Goal: Information Seeking & Learning: Learn about a topic

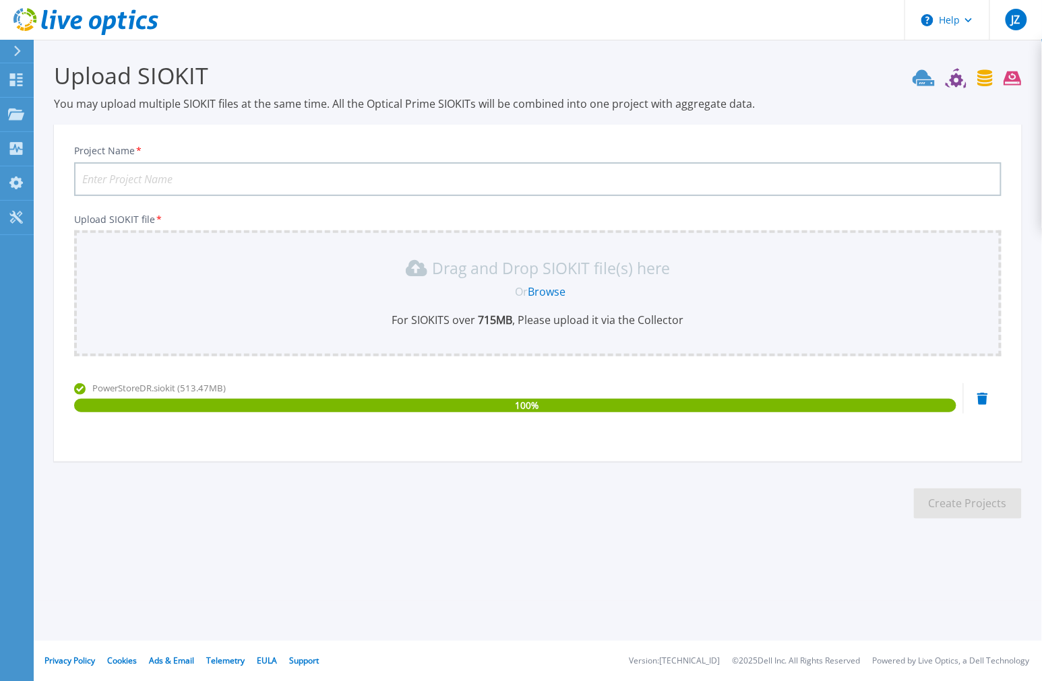
click at [185, 179] on input "Project Name *" at bounding box center [537, 179] width 927 height 34
click at [152, 181] on input "PowerStoreDC-project" at bounding box center [537, 179] width 927 height 34
type input "PowerStoreDR-project"
click at [951, 504] on button "Create Projects" at bounding box center [968, 504] width 108 height 30
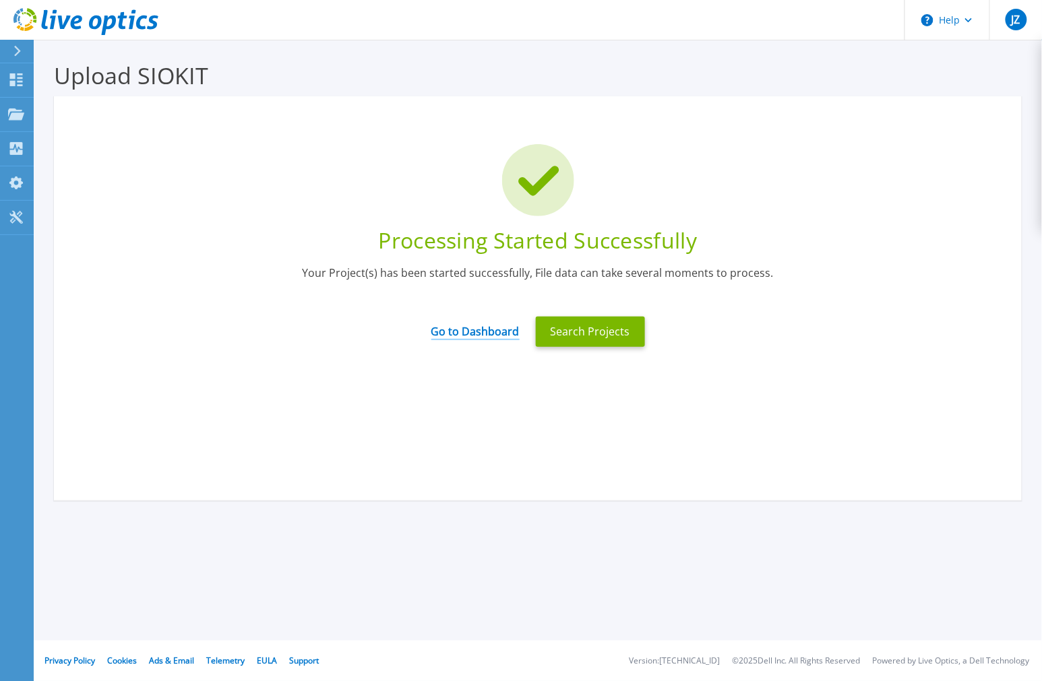
click at [461, 328] on link "Go to Dashboard" at bounding box center [475, 327] width 88 height 26
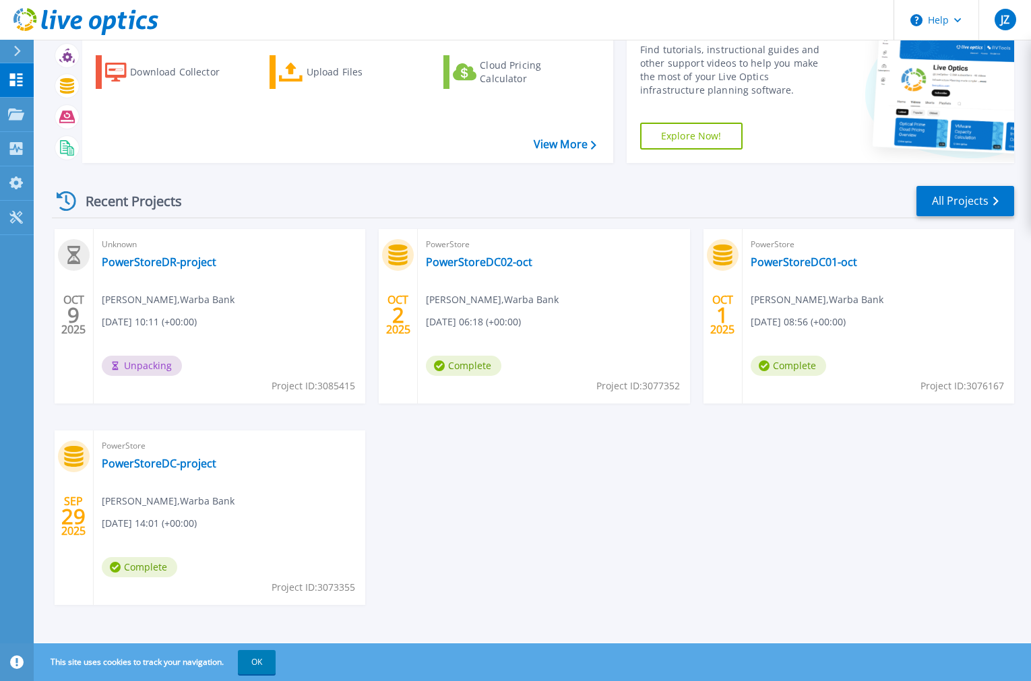
scroll to position [65, 0]
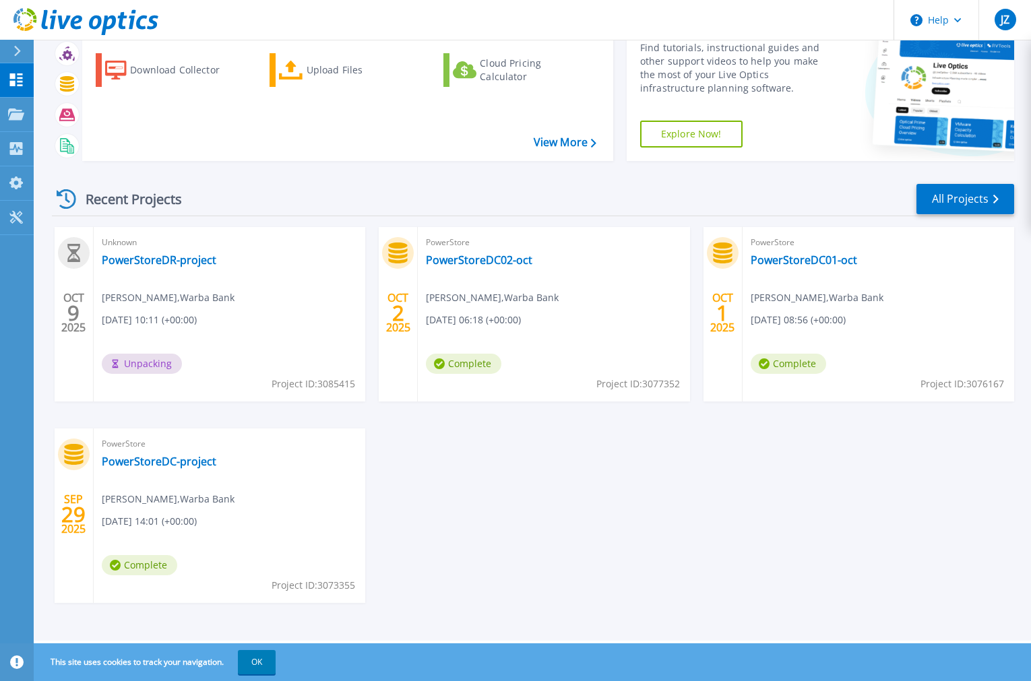
click at [496, 508] on div "[DATE] Unknown PowerStoreDR-project [PERSON_NAME] , Warba Bank [DATE] 10:11 (+0…" at bounding box center [527, 428] width 973 height 403
click at [262, 278] on div "Unknown PowerStoreDR-project [PERSON_NAME] , Warba Bank [DATE] 10:11 (+00:00) U…" at bounding box center [230, 314] width 272 height 175
click at [477, 483] on div "OCT 9 2025 Unknown PowerStoreDR-project Junaid Zahid , Warba Bank 10/09/2025, 1…" at bounding box center [527, 428] width 973 height 403
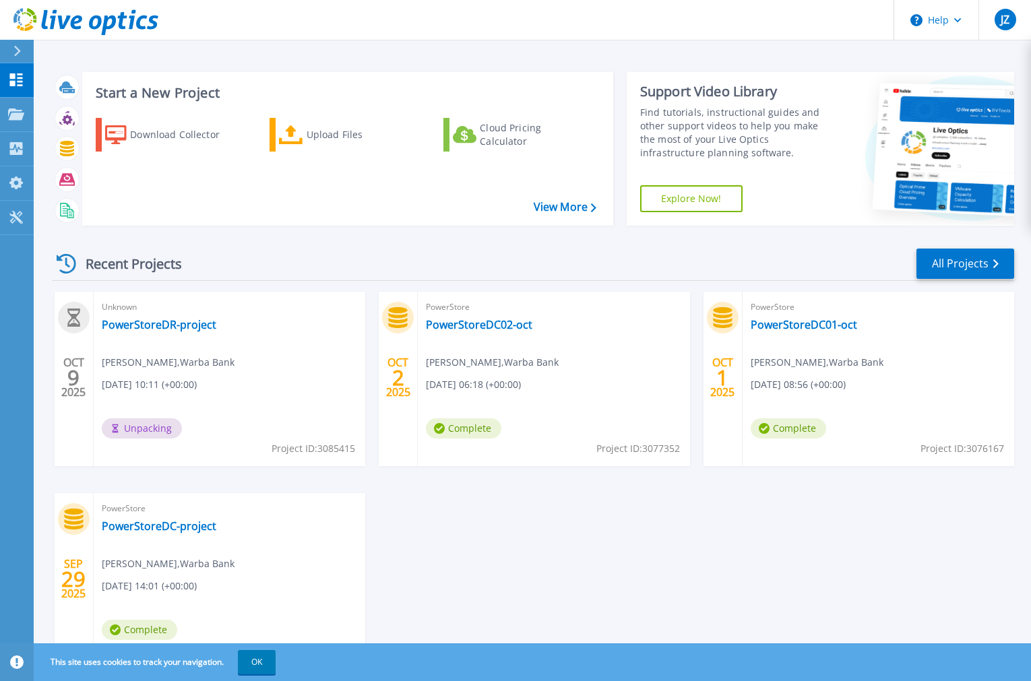
scroll to position [0, 0]
click at [826, 629] on div "OCT 9 2025 Unknown PowerStoreDR-project Junaid Zahid , Warba Bank 10/09/2025, 1…" at bounding box center [527, 494] width 973 height 403
click at [558, 515] on div "OCT 9 2025 Unknown PowerStoreDR-project Junaid Zahid , Warba Bank 10/09/2025, 1…" at bounding box center [527, 494] width 973 height 403
click at [251, 663] on button "OK" at bounding box center [257, 662] width 38 height 24
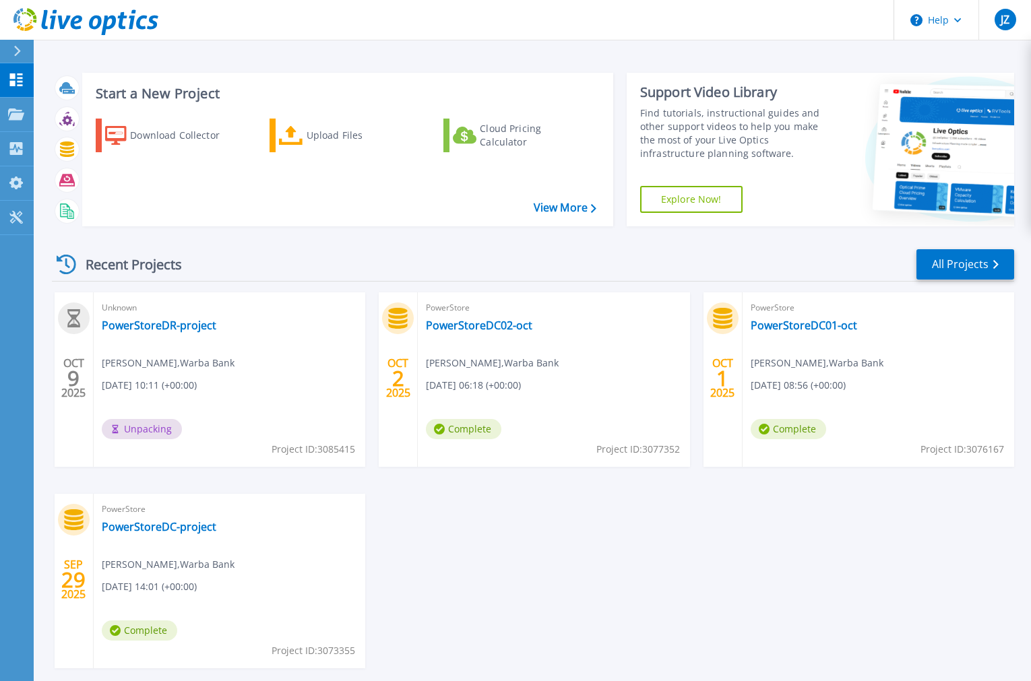
click at [528, 544] on div "OCT 9 2025 Unknown PowerStoreDR-project Junaid Zahid , Warba Bank 10/09/2025, 1…" at bounding box center [527, 494] width 973 height 403
click at [505, 551] on div "OCT 9 2025 PowerStore PowerStoreDR-project Junaid Zahid , Warba Bank 10/09/2025…" at bounding box center [527, 494] width 973 height 403
click at [146, 325] on link "PowerStoreDR-project" at bounding box center [159, 325] width 115 height 13
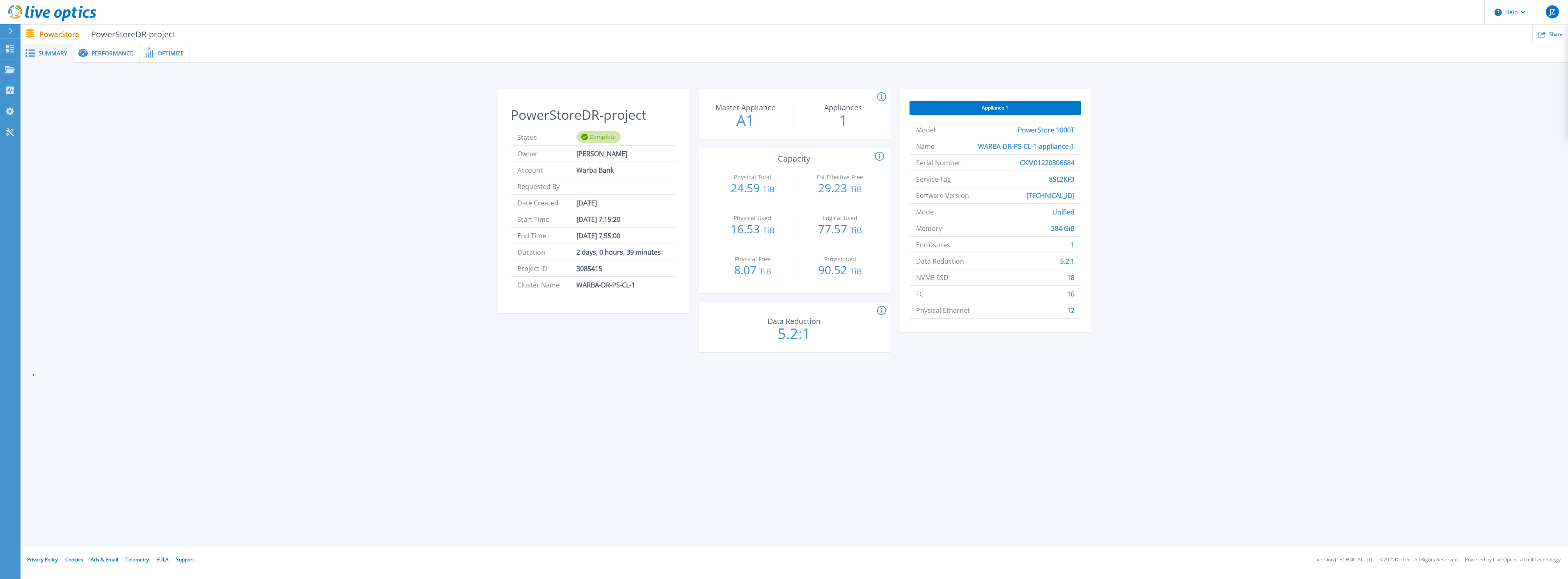
click at [100, 50] on span "Performance" at bounding box center [112, 53] width 42 height 5
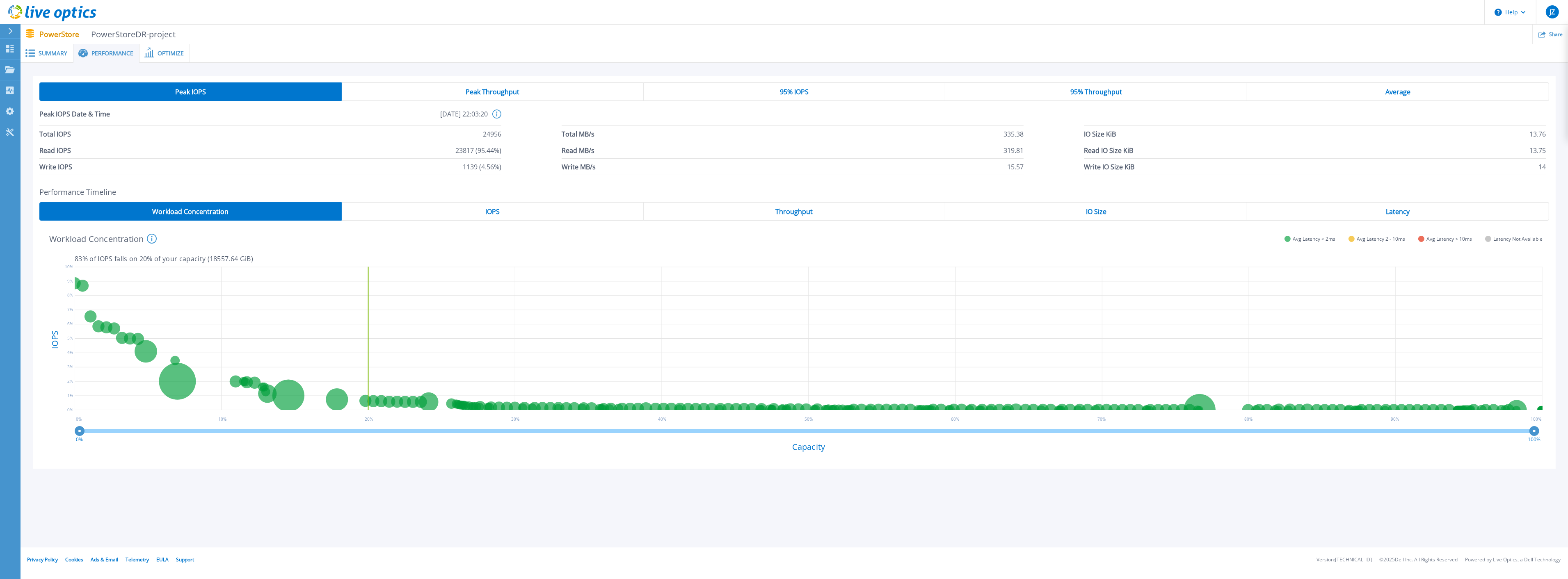
click at [492, 209] on span "IOPS" at bounding box center [492, 211] width 15 height 7
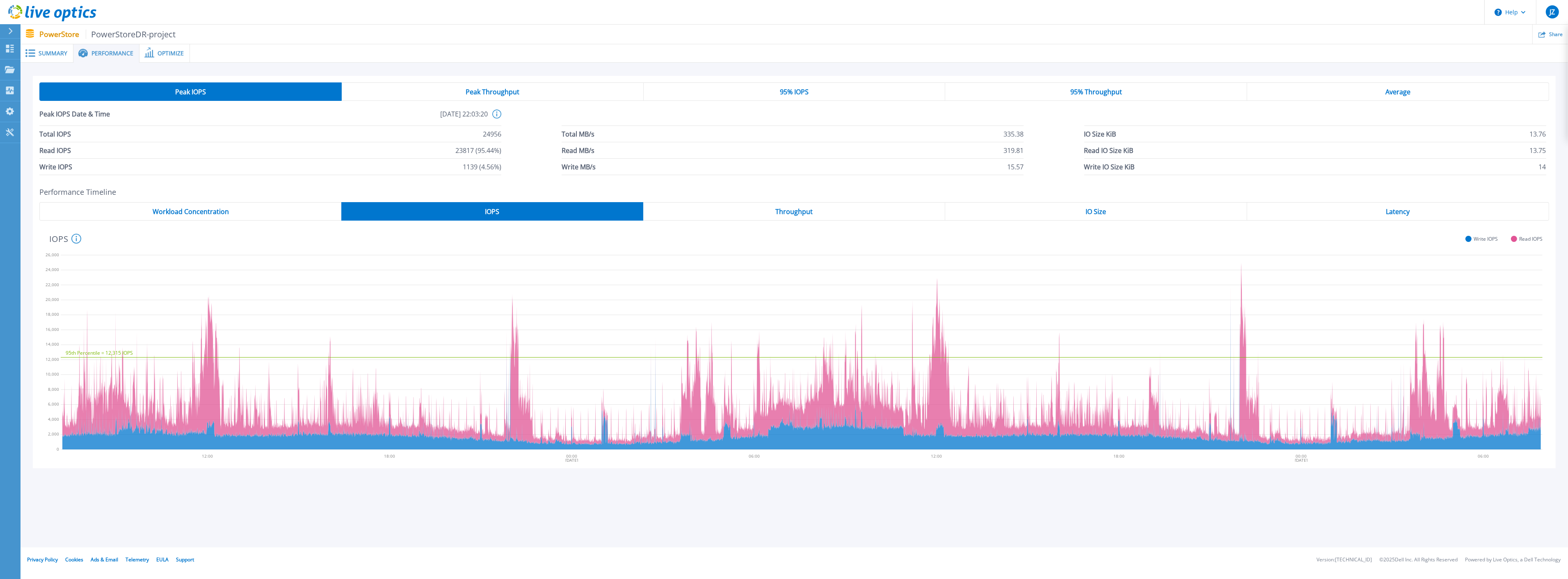
click at [628, 211] on span "Throughput" at bounding box center [794, 211] width 37 height 7
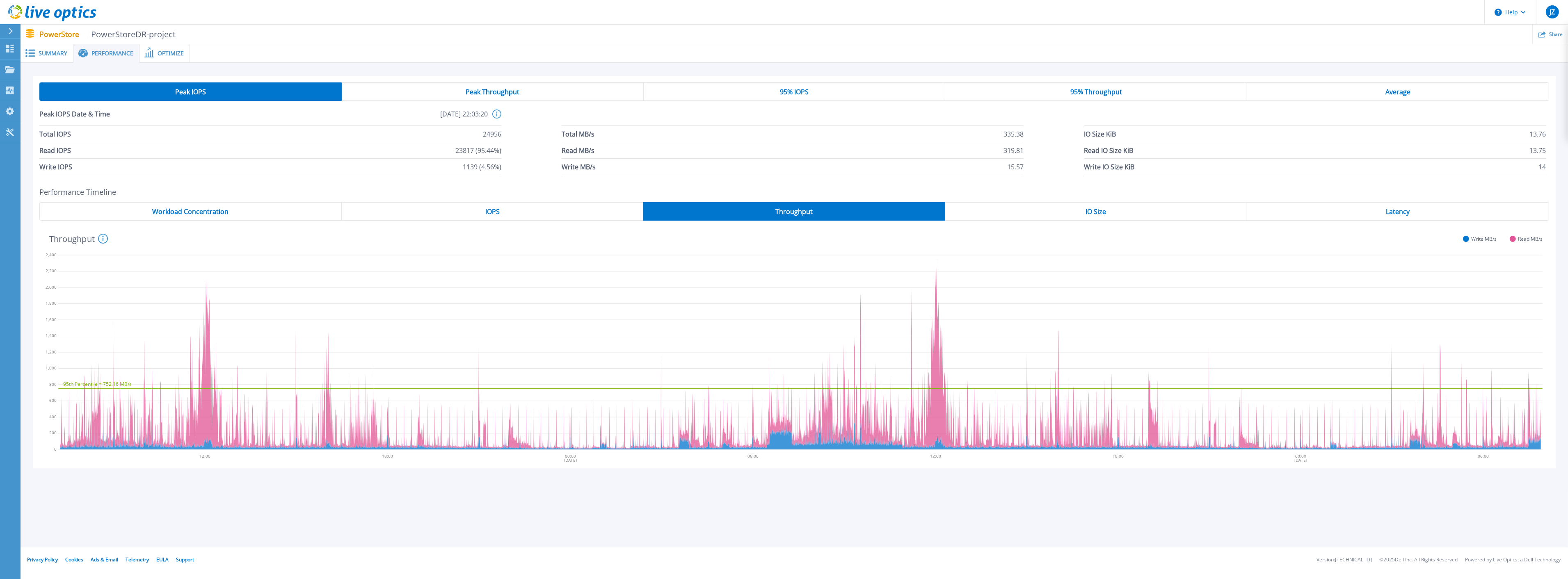
click at [628, 211] on div "IO Size" at bounding box center [1096, 211] width 302 height 18
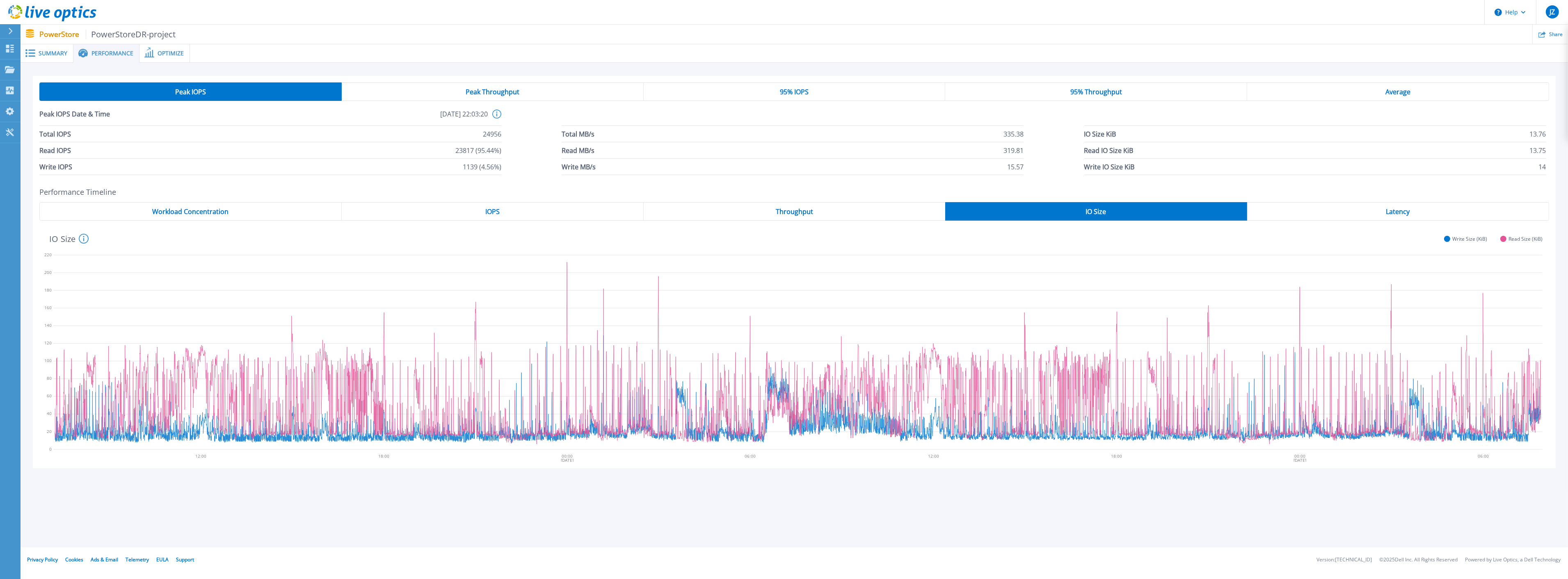
click at [628, 209] on div "Latency" at bounding box center [1398, 211] width 302 height 18
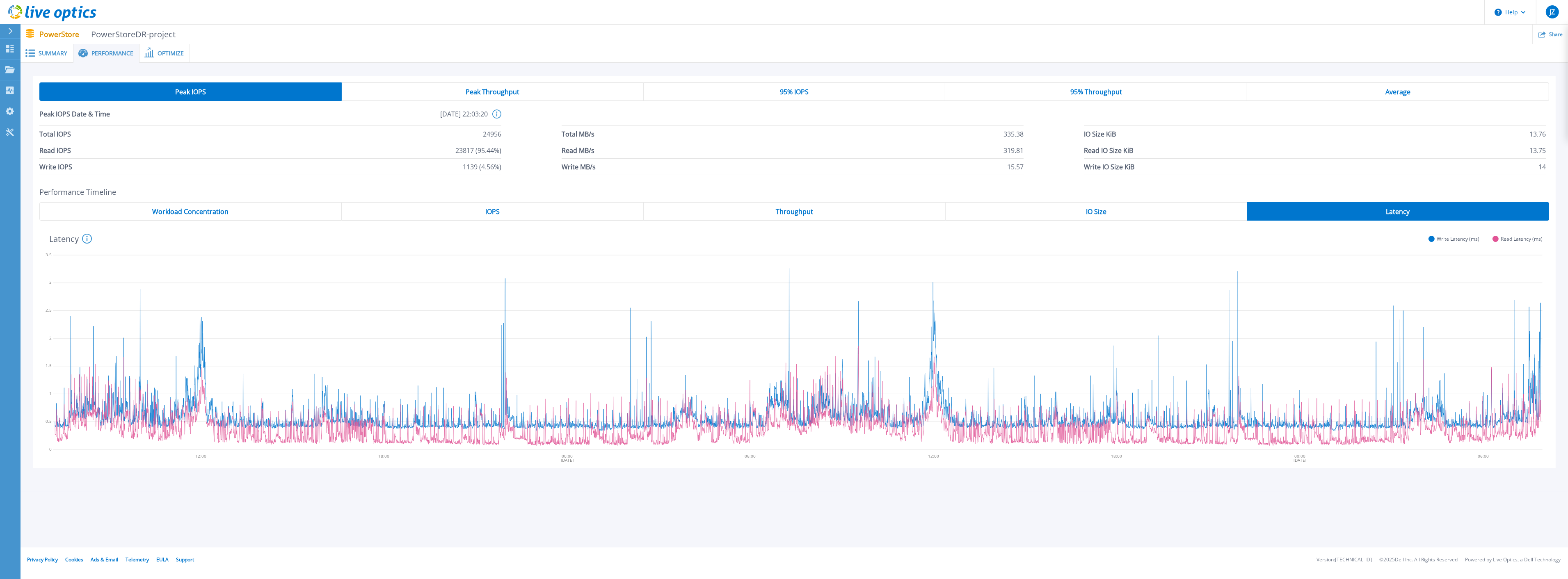
click at [480, 92] on span "Peak Throughput" at bounding box center [492, 92] width 54 height 7
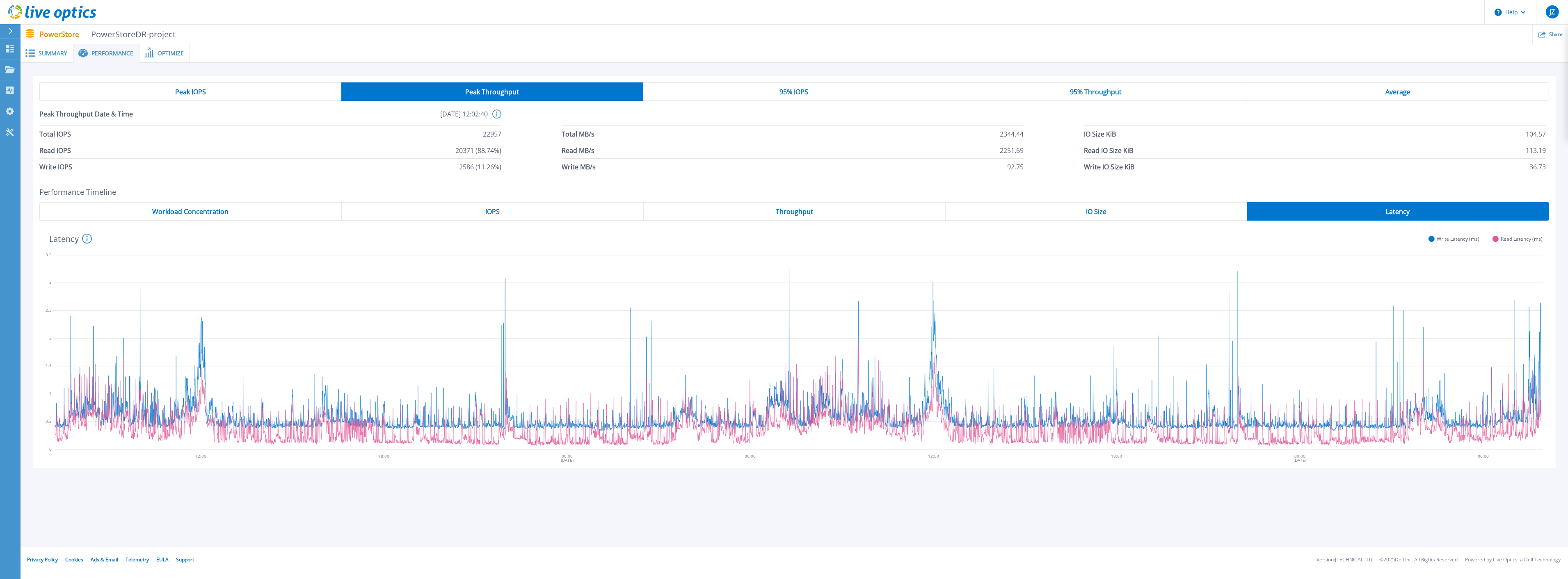
click at [253, 92] on div "Peak IOPS" at bounding box center [191, 91] width 302 height 18
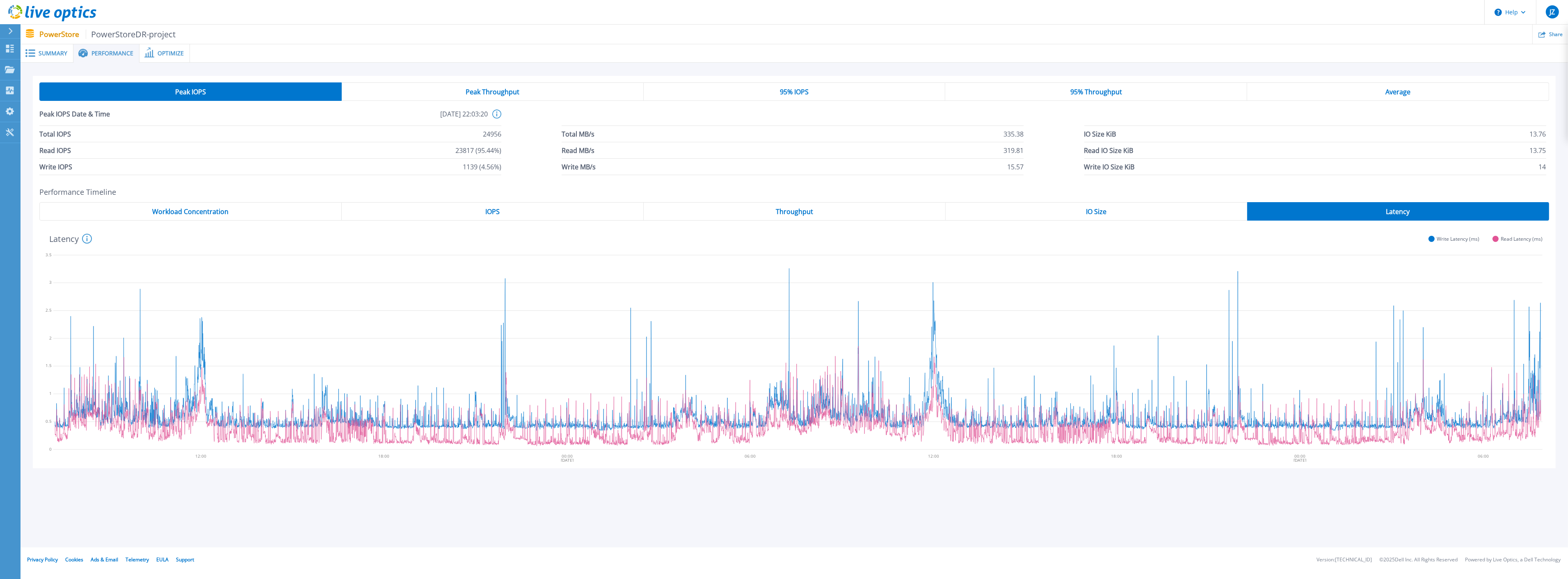
click at [475, 92] on span "Peak Throughput" at bounding box center [492, 92] width 54 height 7
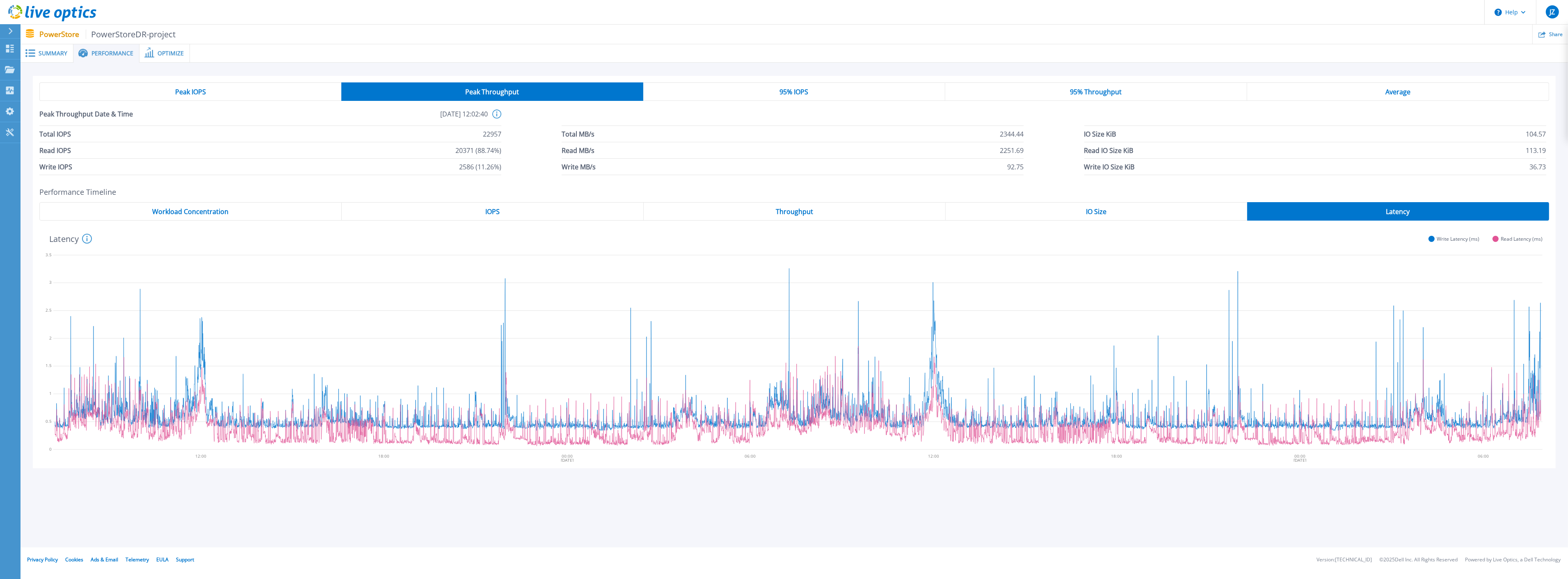
click at [628, 93] on div "95% IOPS" at bounding box center [794, 91] width 302 height 18
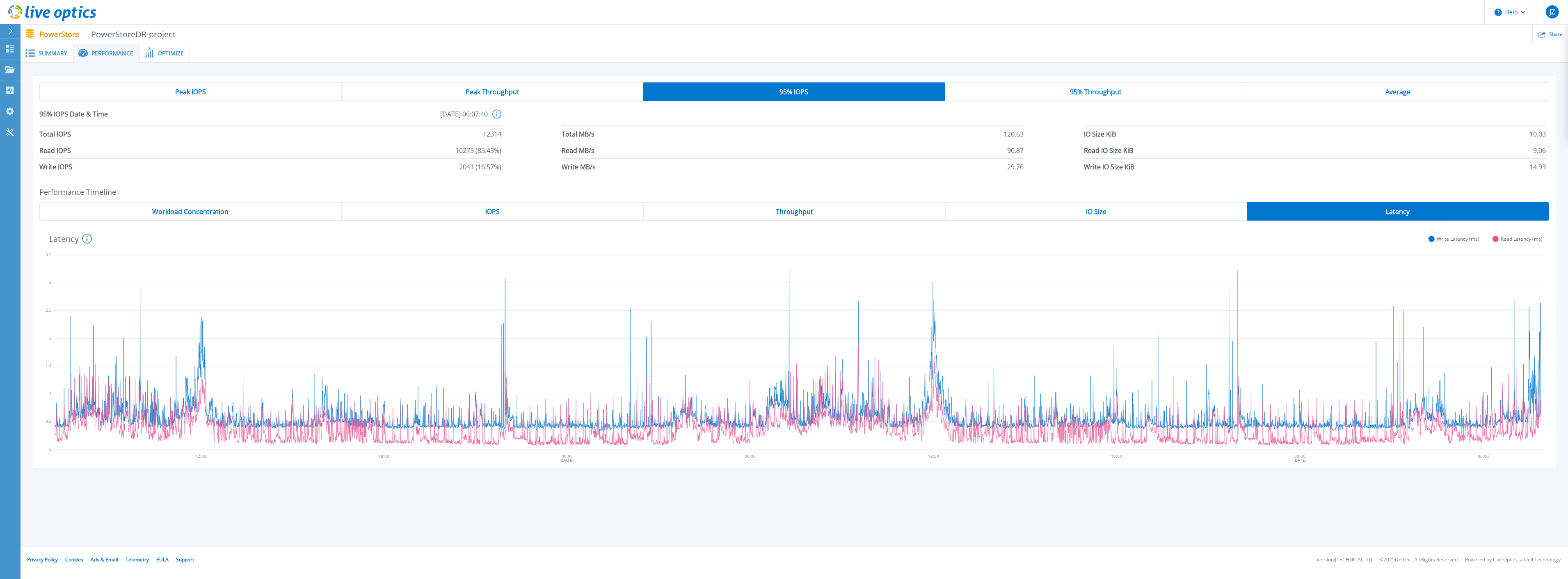
click at [628, 95] on div "95% Throughput" at bounding box center [1096, 91] width 302 height 18
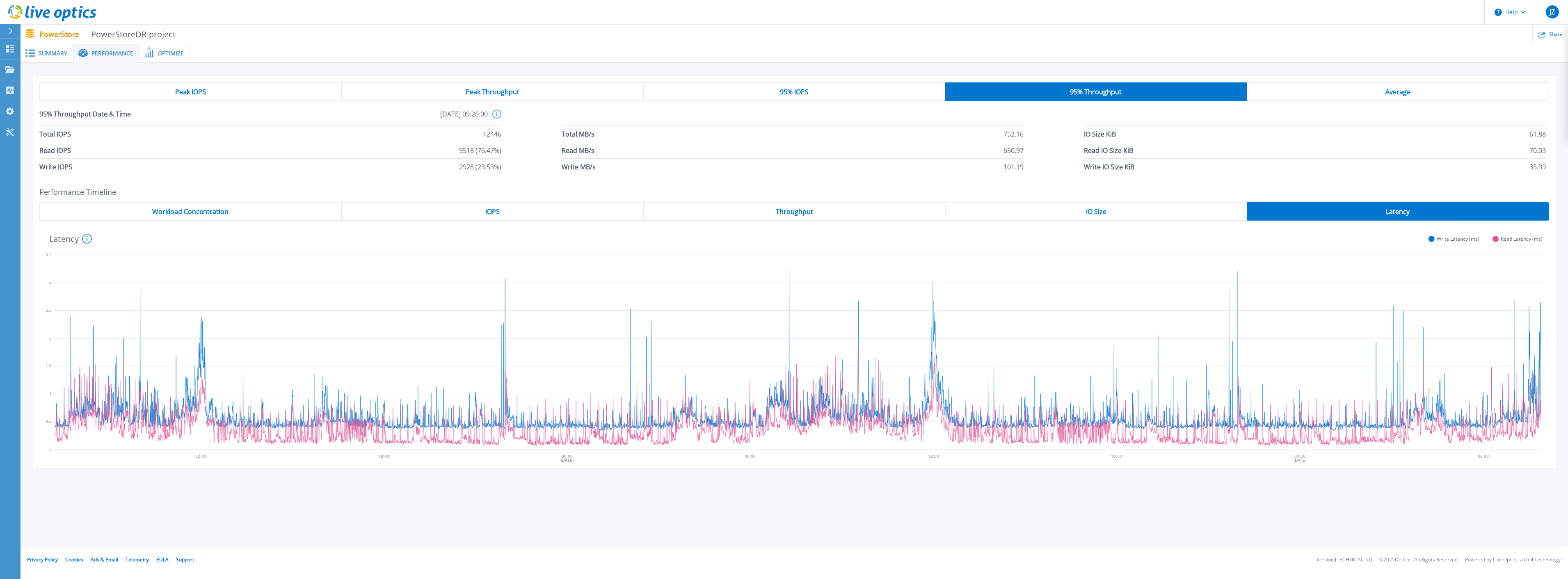
click at [628, 95] on div "Average" at bounding box center [1398, 91] width 302 height 18
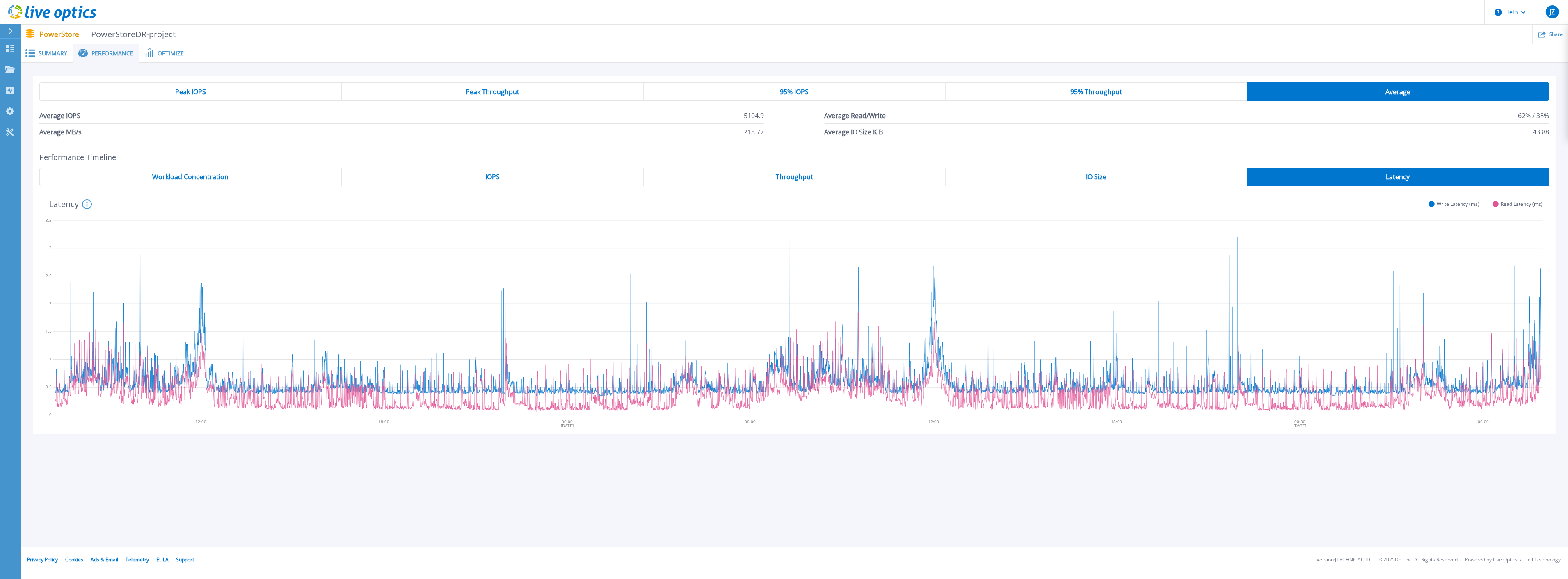
click at [164, 52] on span "Optimize" at bounding box center [170, 53] width 26 height 5
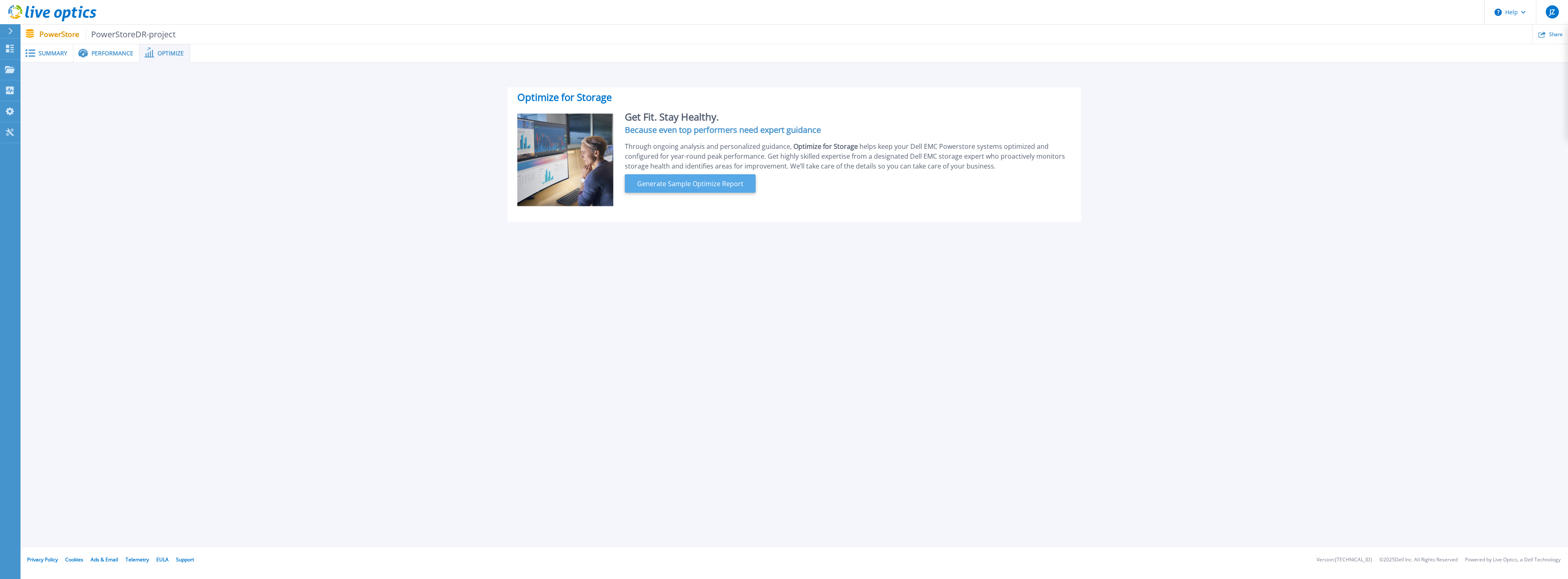
click at [628, 185] on span "Generate Sample Optimize Report" at bounding box center [690, 184] width 113 height 10
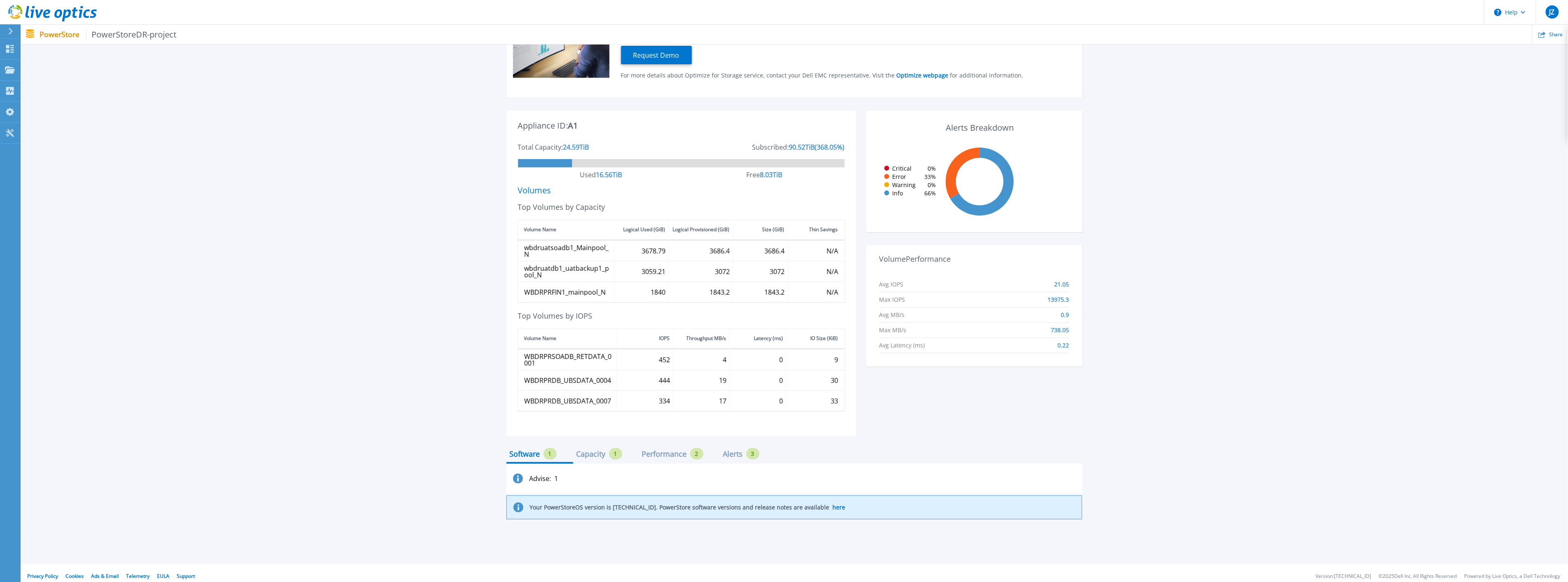
scroll to position [143, 0]
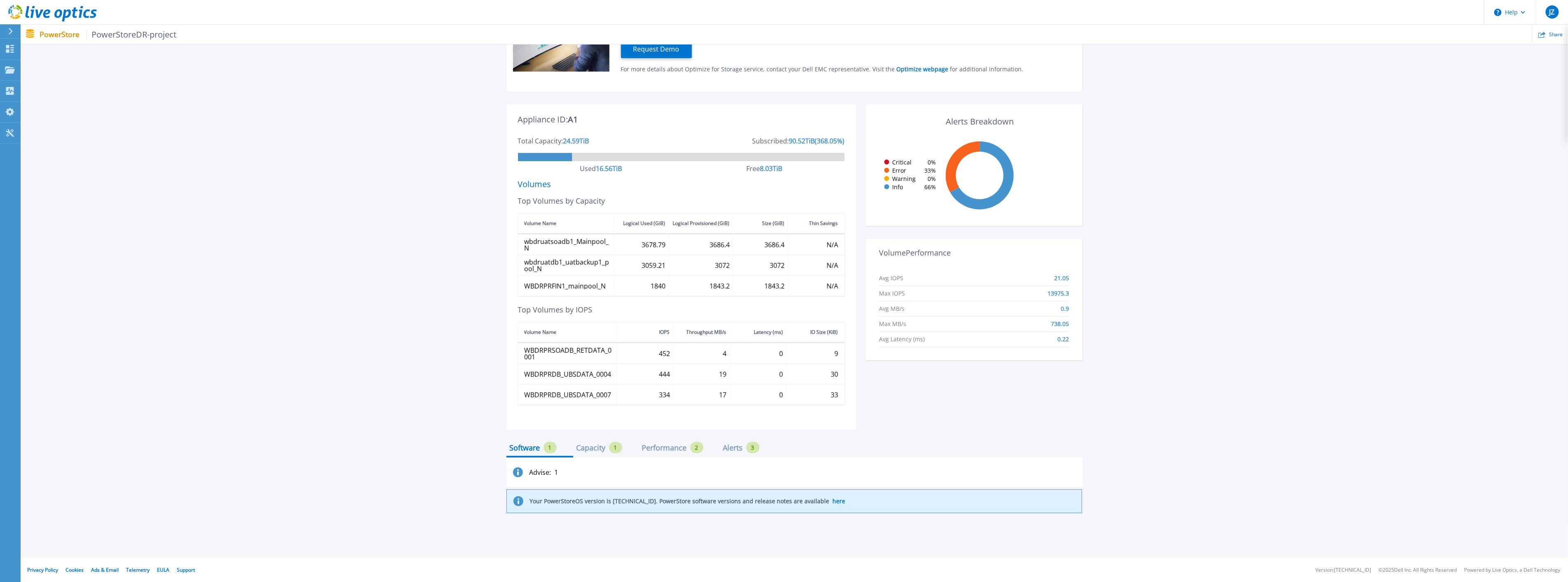
click at [588, 416] on div "Capacity" at bounding box center [591, 448] width 29 height 7
click at [630, 416] on div "Performance" at bounding box center [664, 448] width 45 height 7
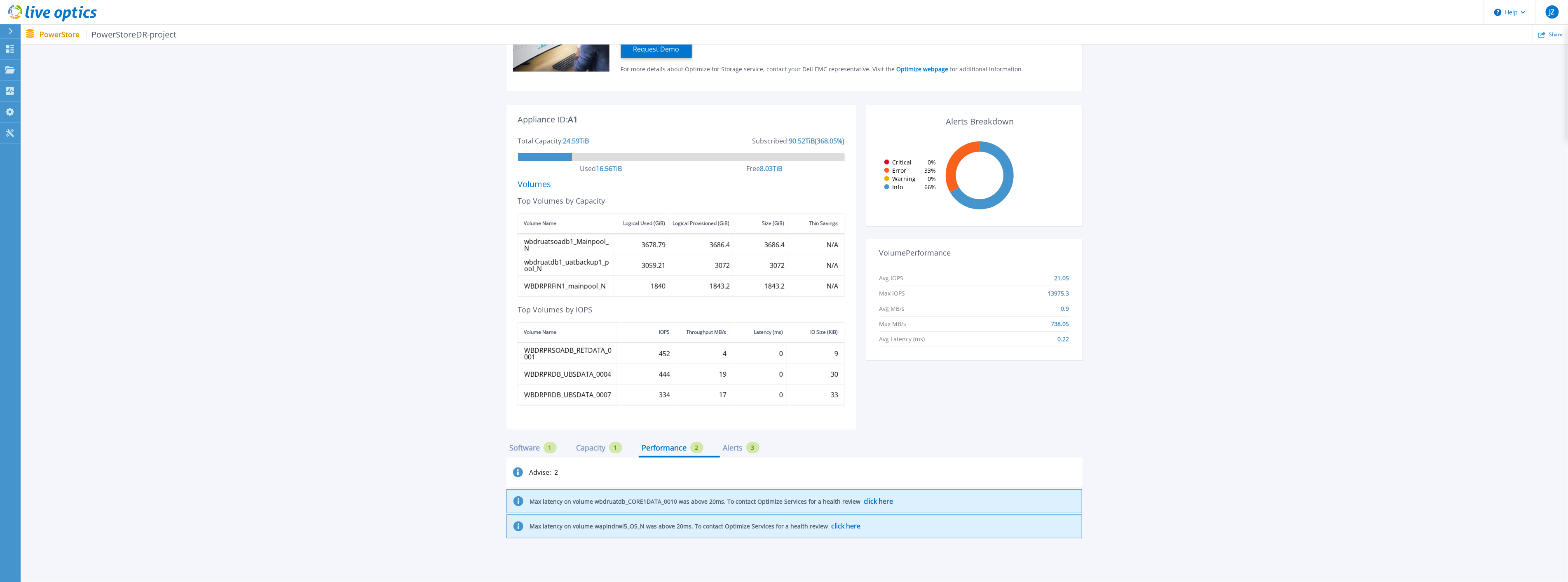
click at [630, 416] on div "Alerts" at bounding box center [733, 448] width 20 height 7
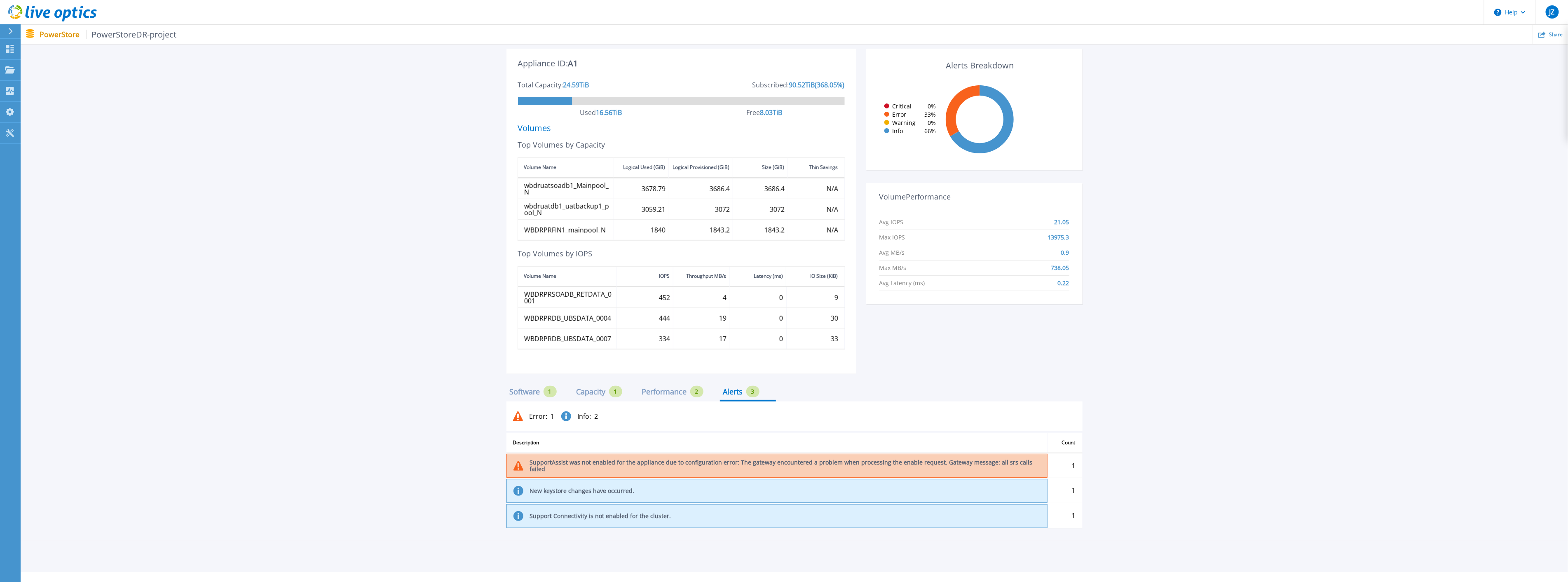
scroll to position [213, 0]
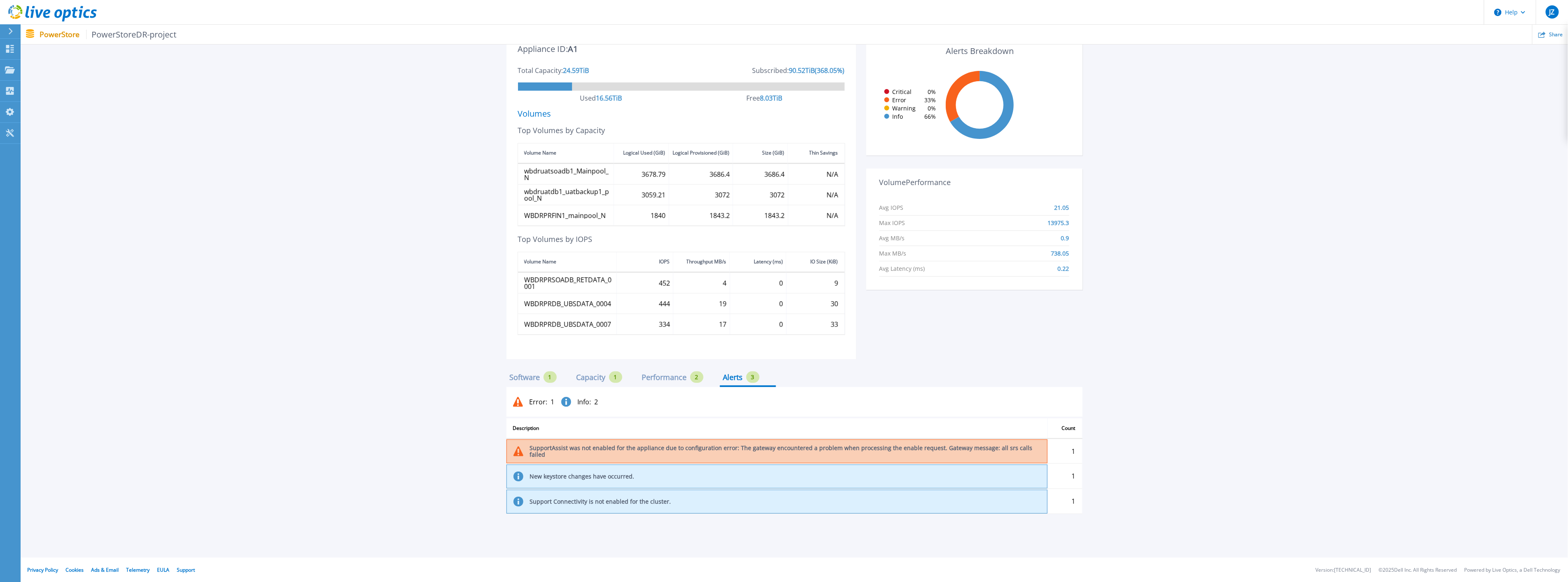
click at [543, 375] on div "Software 1" at bounding box center [533, 377] width 47 height 12
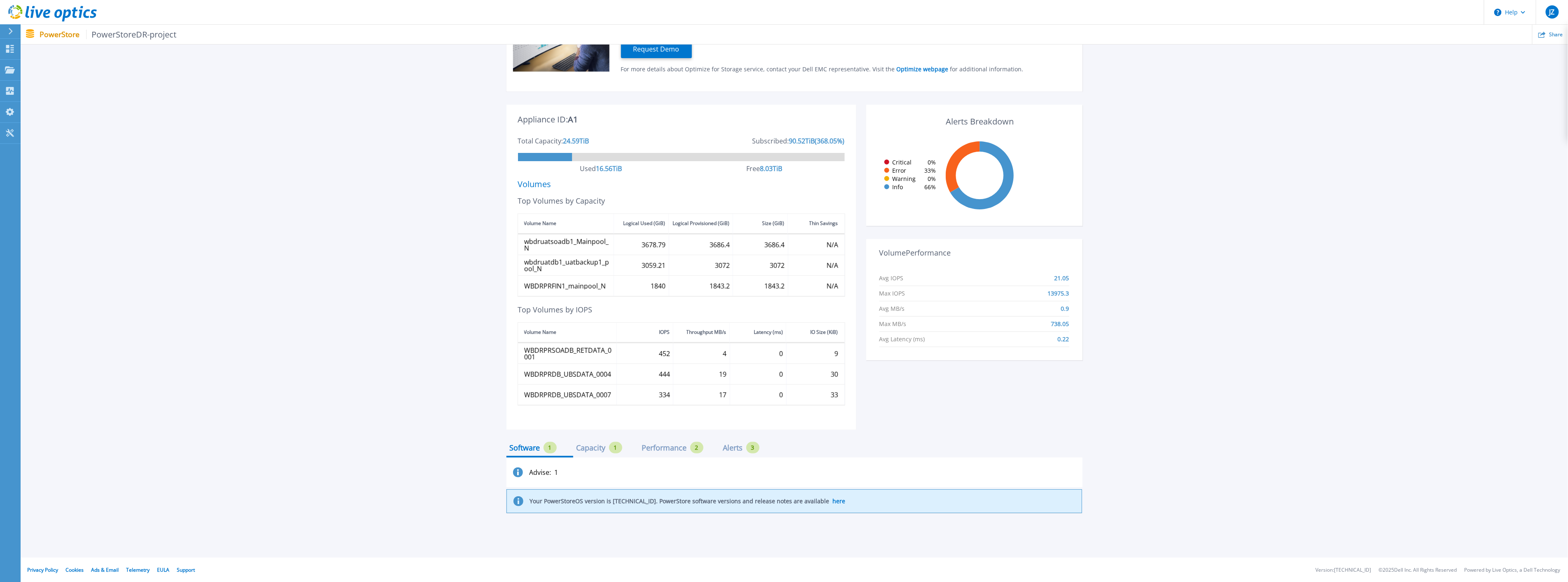
click at [587, 416] on div "Capacity" at bounding box center [591, 448] width 29 height 7
drag, startPoint x: 820, startPoint y: 500, endPoint x: 885, endPoint y: 500, distance: 65.0
click at [630, 416] on div "Your Appliance WARBA-DR-PS-CL-1-appliance-1 is currently oversubscribed, your s…" at bounding box center [794, 501] width 576 height 24
drag, startPoint x: 531, startPoint y: 503, endPoint x: 624, endPoint y: 501, distance: 93.0
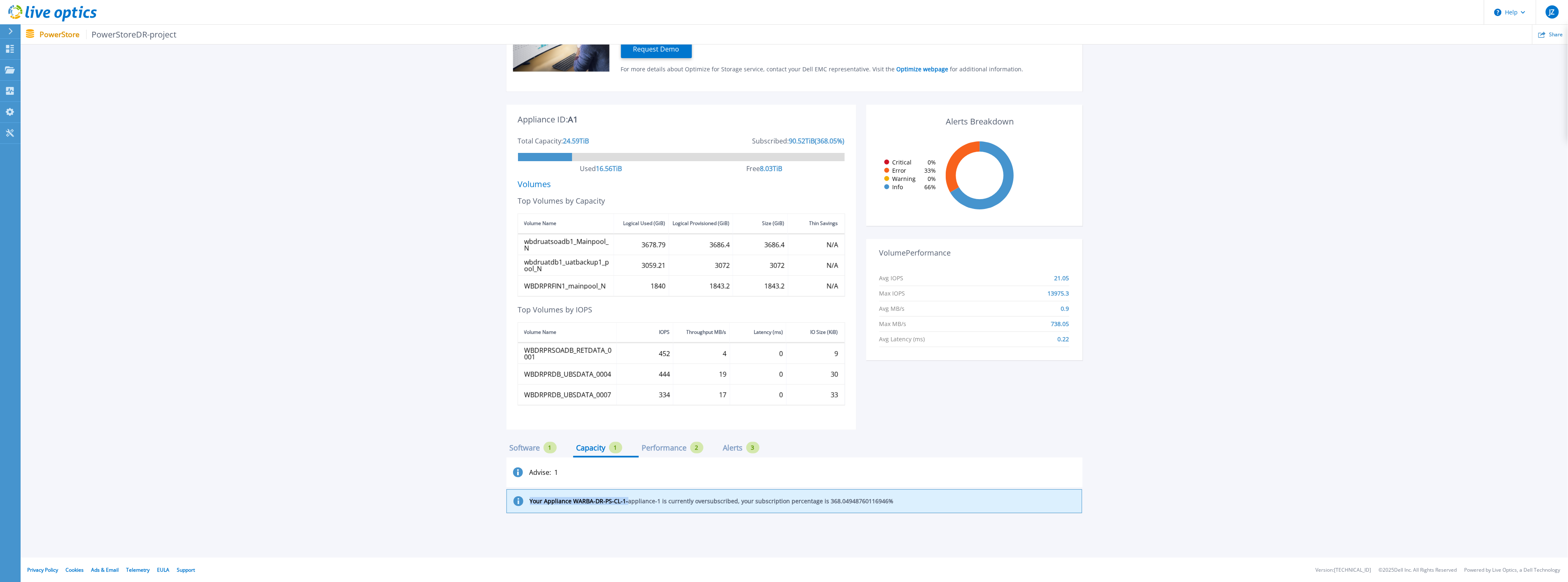
click at [624, 416] on p "Your Appliance WARBA-DR-PS-CL-1-appliance-1 is currently oversubscribed, your s…" at bounding box center [712, 501] width 364 height 7
click at [625, 416] on p "Your Appliance WARBA-DR-PS-CL-1-appliance-1 is currently oversubscribed, your s…" at bounding box center [712, 501] width 364 height 7
drag, startPoint x: 820, startPoint y: 500, endPoint x: 880, endPoint y: 500, distance: 60.0
click at [630, 416] on p "Your Appliance WARBA-DR-PS-CL-1-appliance-1 is currently oversubscribed, your s…" at bounding box center [712, 501] width 364 height 7
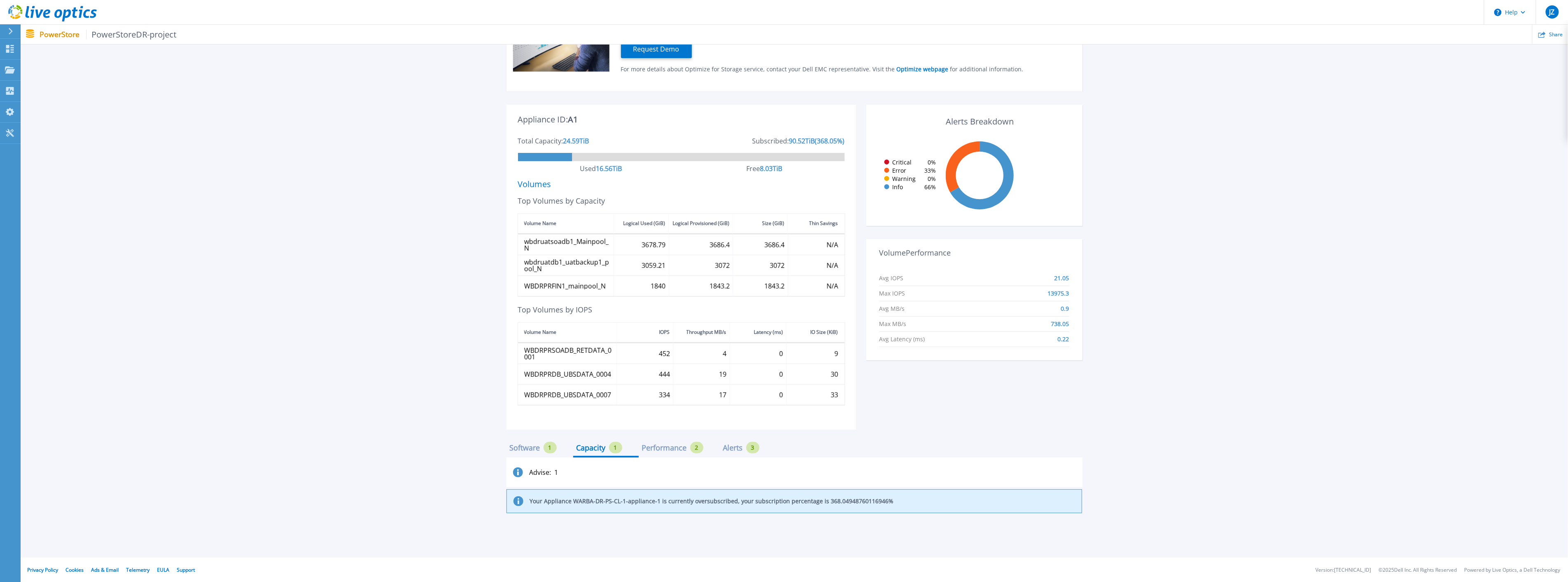
click at [463, 398] on div "Optimize for Storage Get Fit. Stay Healthy. Because even top performers need ex…" at bounding box center [794, 223] width 1522 height 580
click at [630, 416] on p "Your Appliance WARBA-DR-PS-CL-1-appliance-1 is currently oversubscribed, your s…" at bounding box center [712, 501] width 364 height 7
click at [630, 416] on div "Your Appliance WARBA-DR-PS-CL-1-appliance-1 is currently oversubscribed, your s…" at bounding box center [794, 501] width 576 height 24
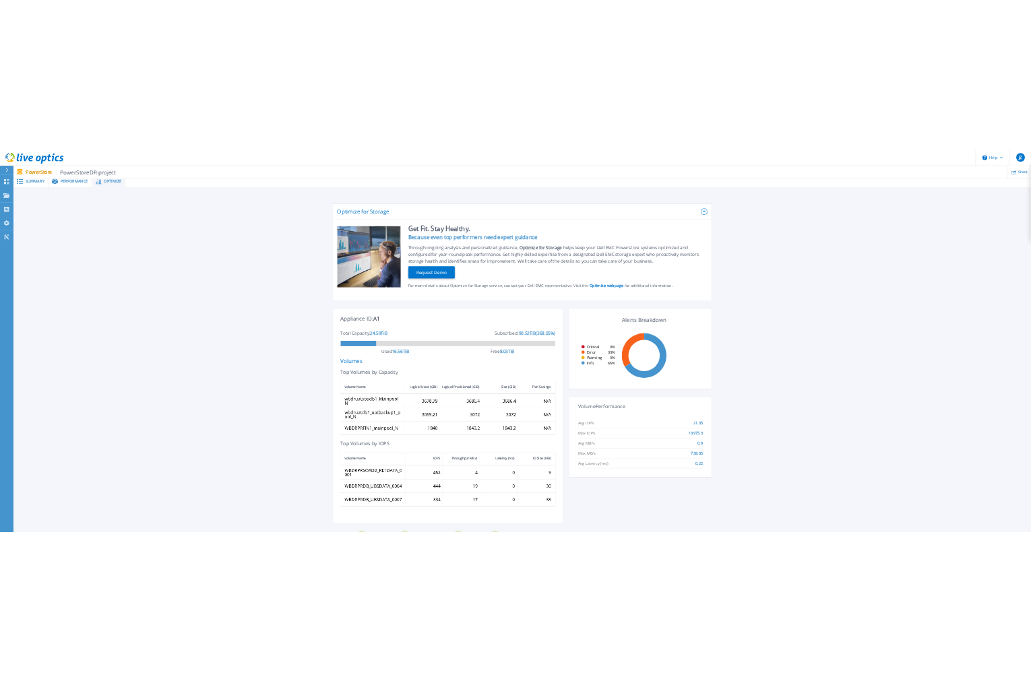
scroll to position [0, 0]
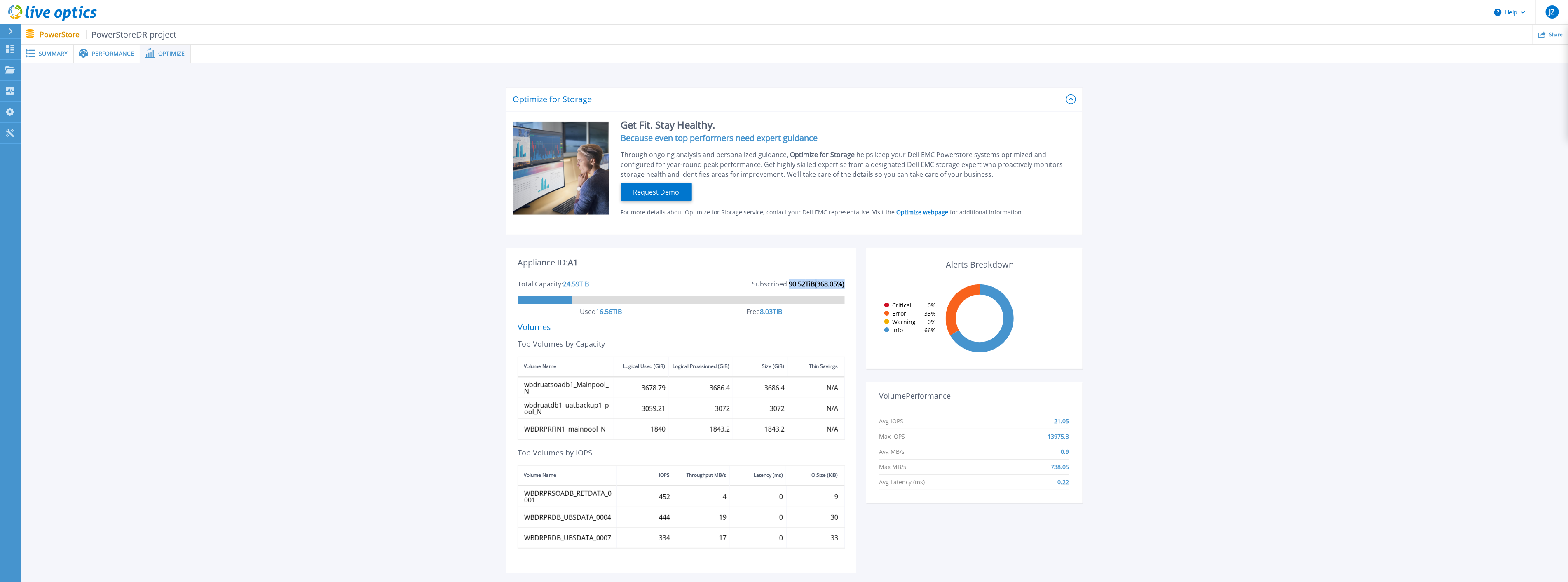
drag, startPoint x: 786, startPoint y: 284, endPoint x: 848, endPoint y: 284, distance: 62.0
click at [630, 284] on div "Appliance ID: A1 Total Capacity: 24.59 TiB Subscribed: 90.52 TiB ( 368.05 %) Us…" at bounding box center [681, 413] width 350 height 320
click at [630, 289] on div "Total Capacity: 24.59 TiB Subscribed: 90.52 TiB ( 368.05 %) Used 16.56 TiB Free…" at bounding box center [681, 302] width 326 height 43
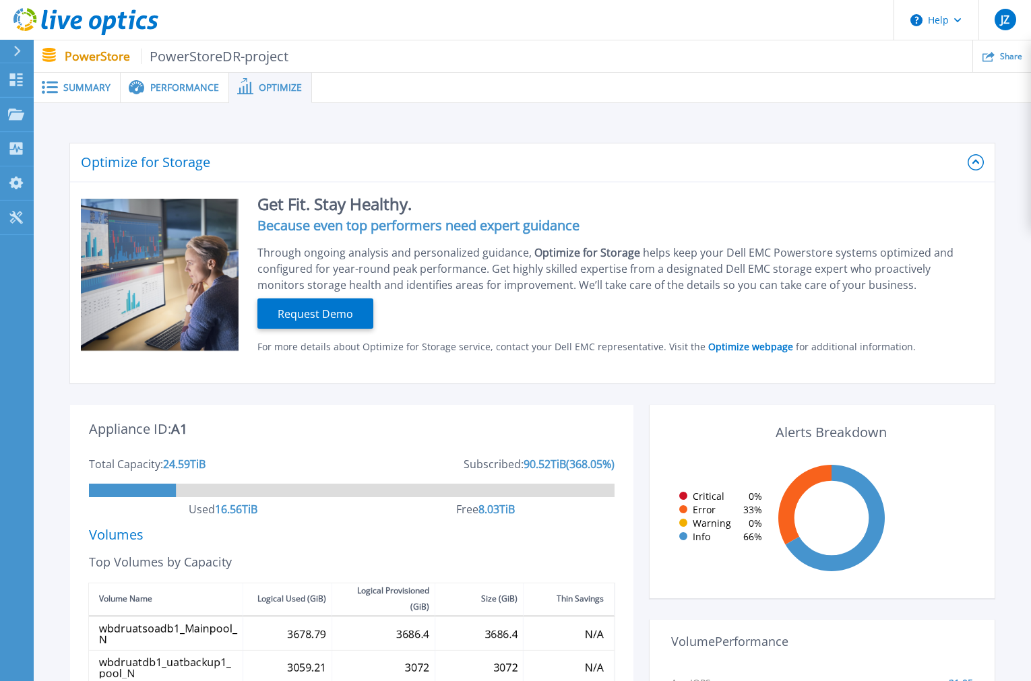
click at [30, 293] on div "Dashboard Dashboard Projects Projects Search Projects Upload SIOKIT & Files Opt…" at bounding box center [17, 372] width 34 height 619
click at [18, 75] on icon at bounding box center [16, 79] width 16 height 13
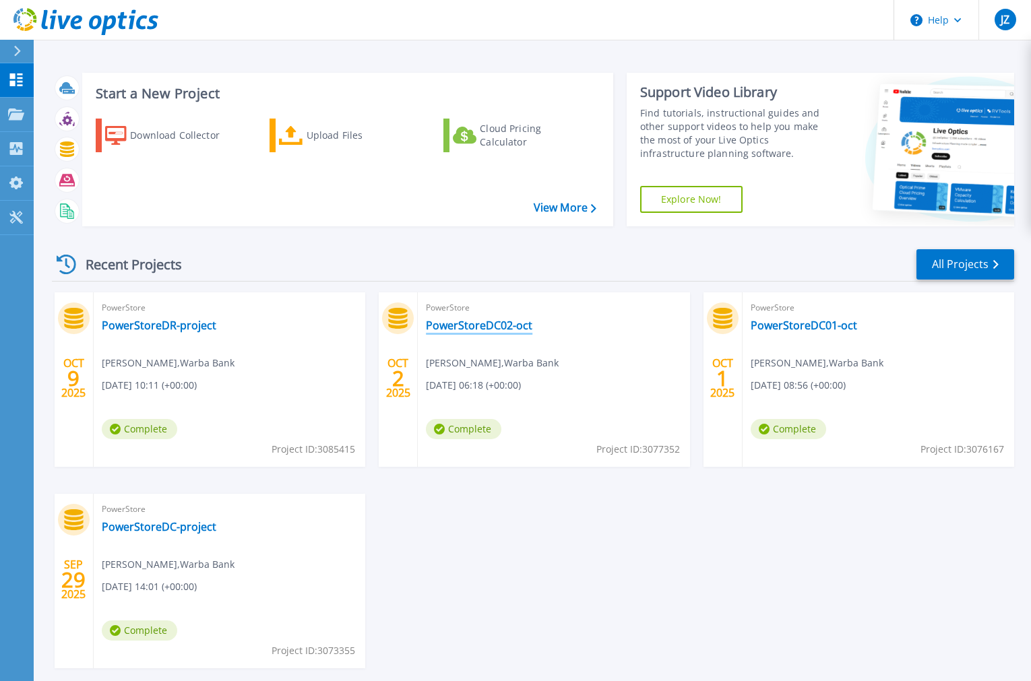
click at [440, 320] on link "PowerStoreDC02-oct" at bounding box center [479, 325] width 106 height 13
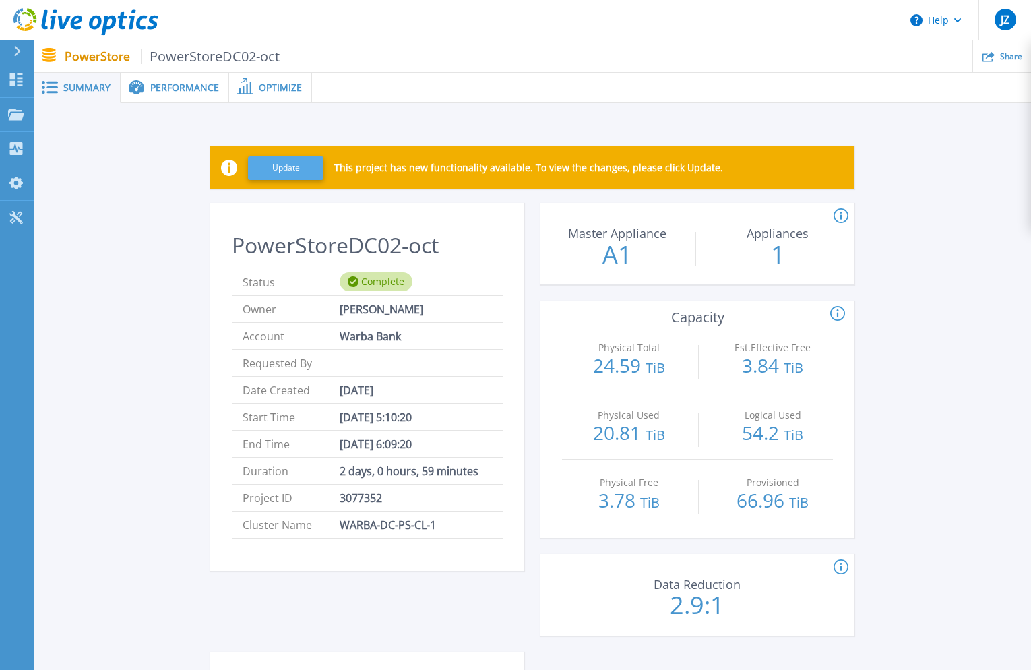
click at [284, 168] on button "Update" at bounding box center [285, 168] width 75 height 24
click at [446, 129] on div "Updating This project has new functionality available. To view the changes, ple…" at bounding box center [532, 601] width 957 height 953
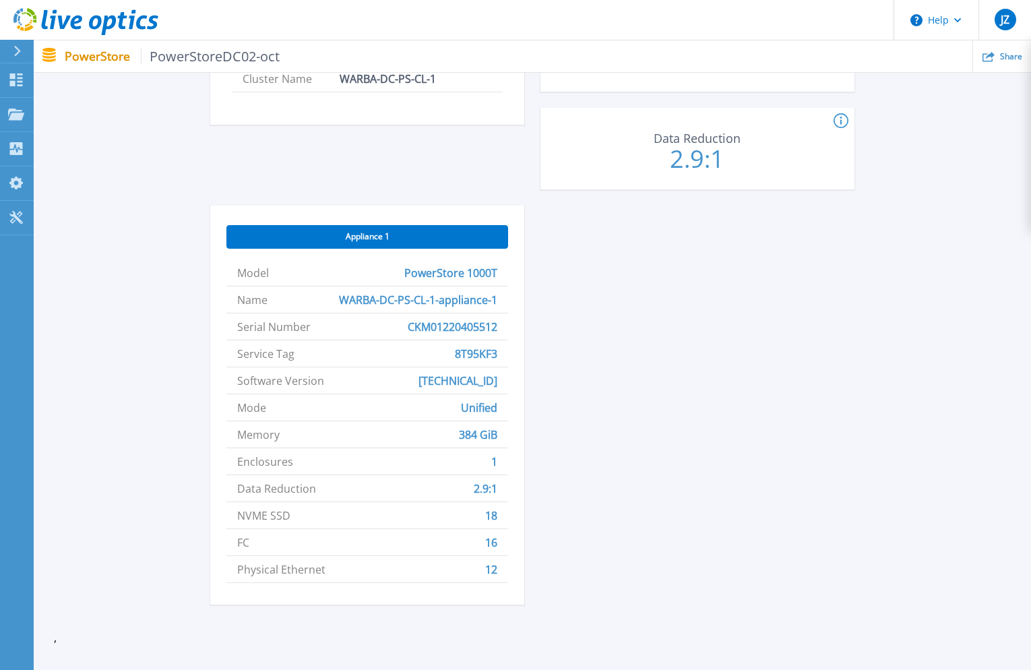
scroll to position [475, 0]
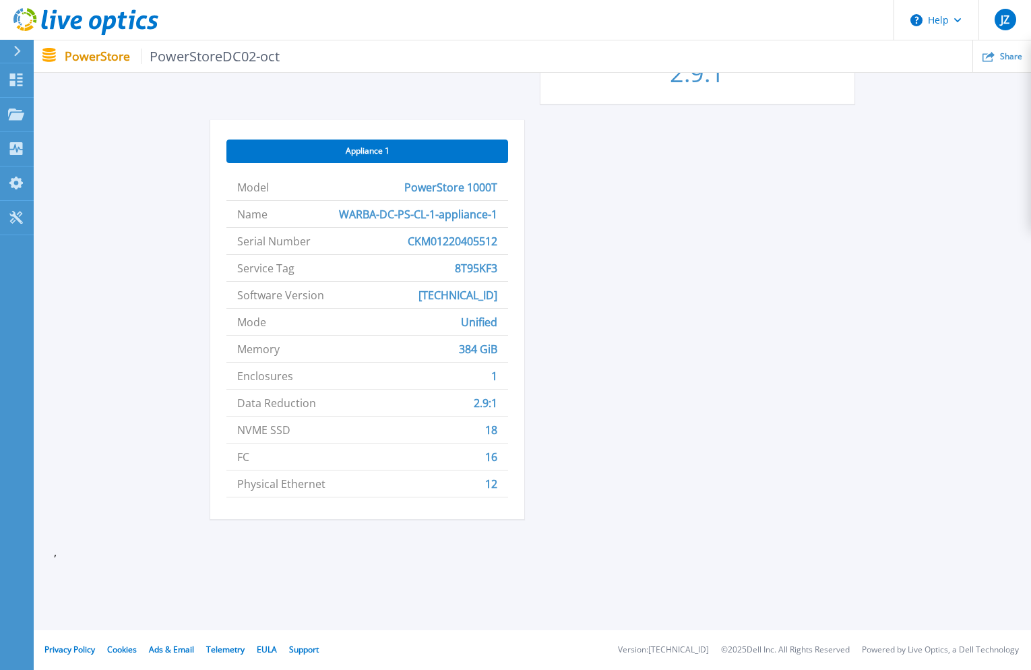
click at [627, 275] on div "PowerStoreDC02-oct Status Complete Owner Junaid Zahid Account Warba Bank Reques…" at bounding box center [532, 103] width 644 height 864
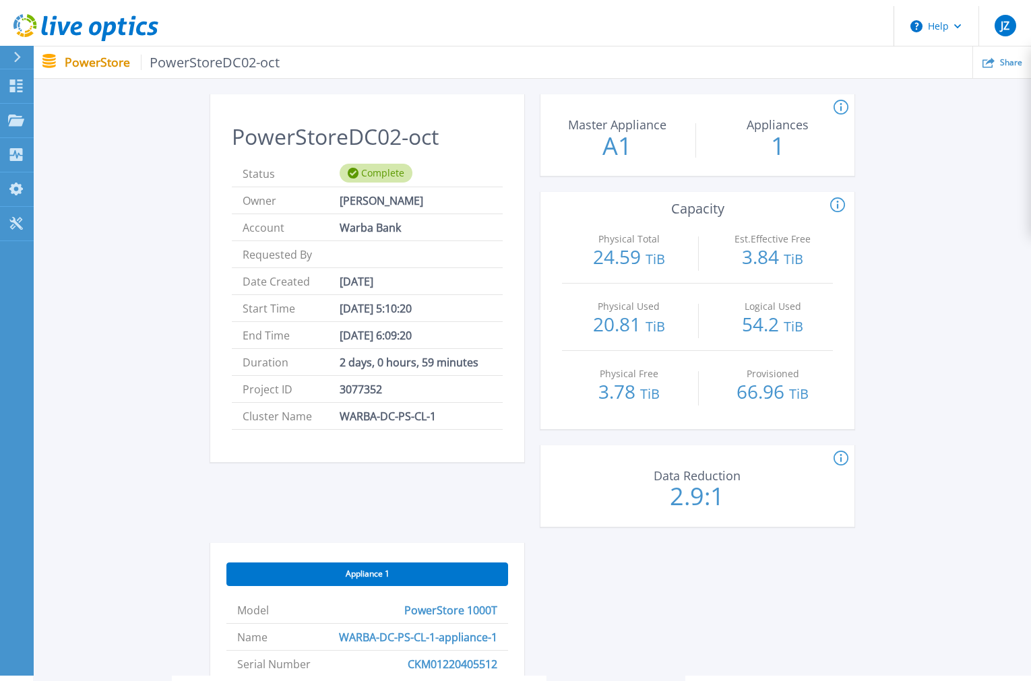
scroll to position [0, 0]
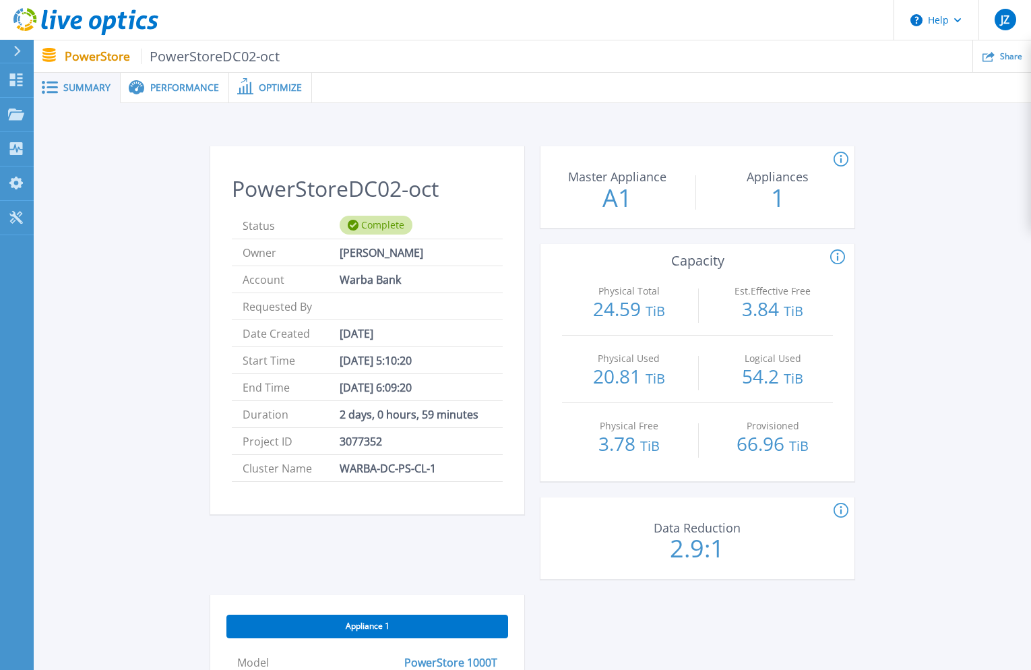
click at [162, 264] on div "PowerStoreDC02-oct Status Complete Owner Junaid Zahid Account Warba Bank Reques…" at bounding box center [532, 573] width 957 height 896
click at [181, 86] on span "Performance" at bounding box center [184, 87] width 69 height 9
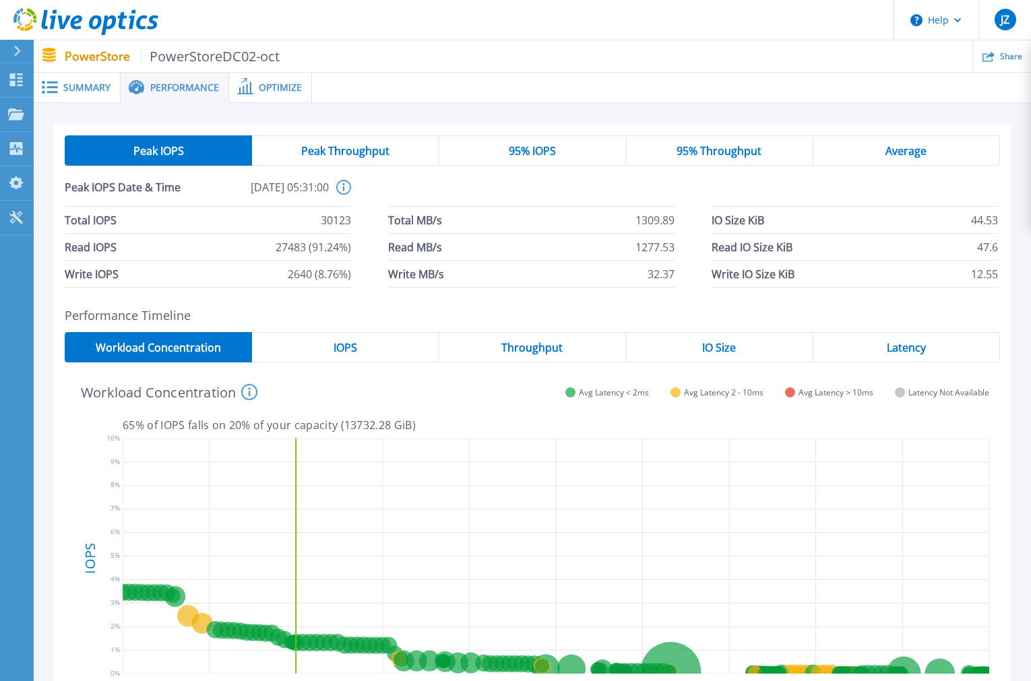
click at [281, 84] on span "Optimize" at bounding box center [280, 87] width 43 height 9
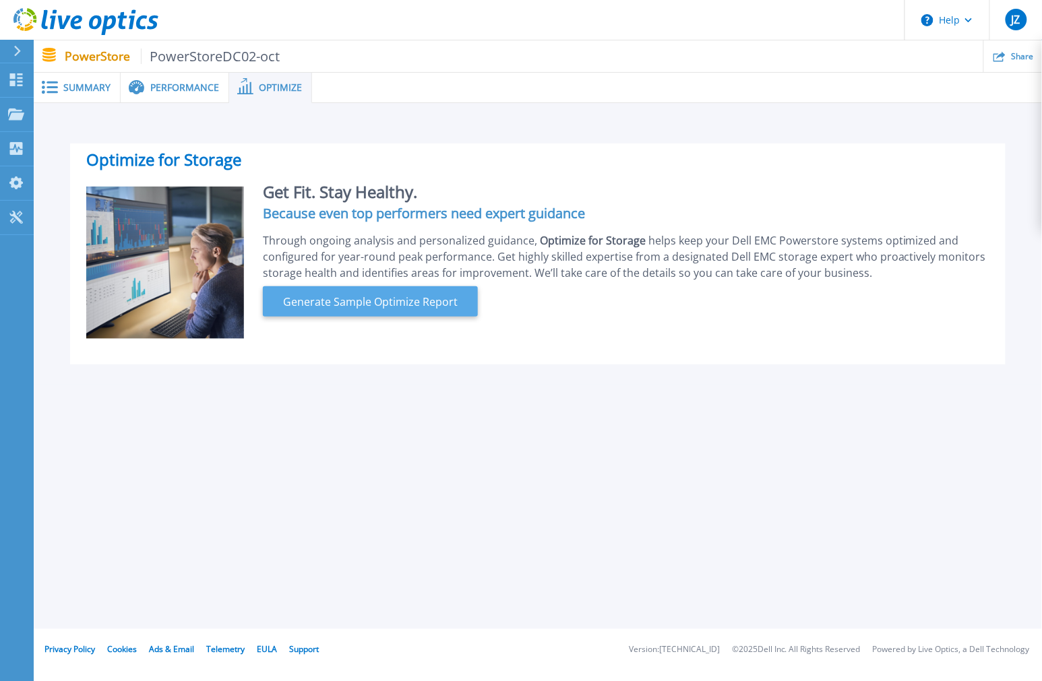
click at [342, 300] on span "Generate Sample Optimize Report" at bounding box center [370, 302] width 185 height 16
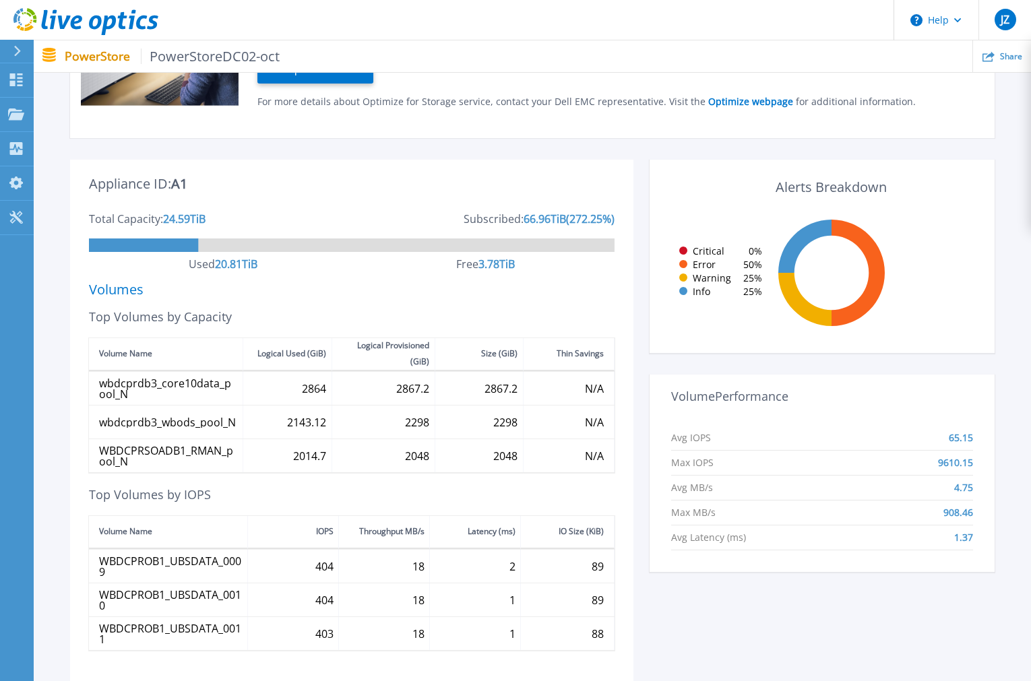
scroll to position [299, 0]
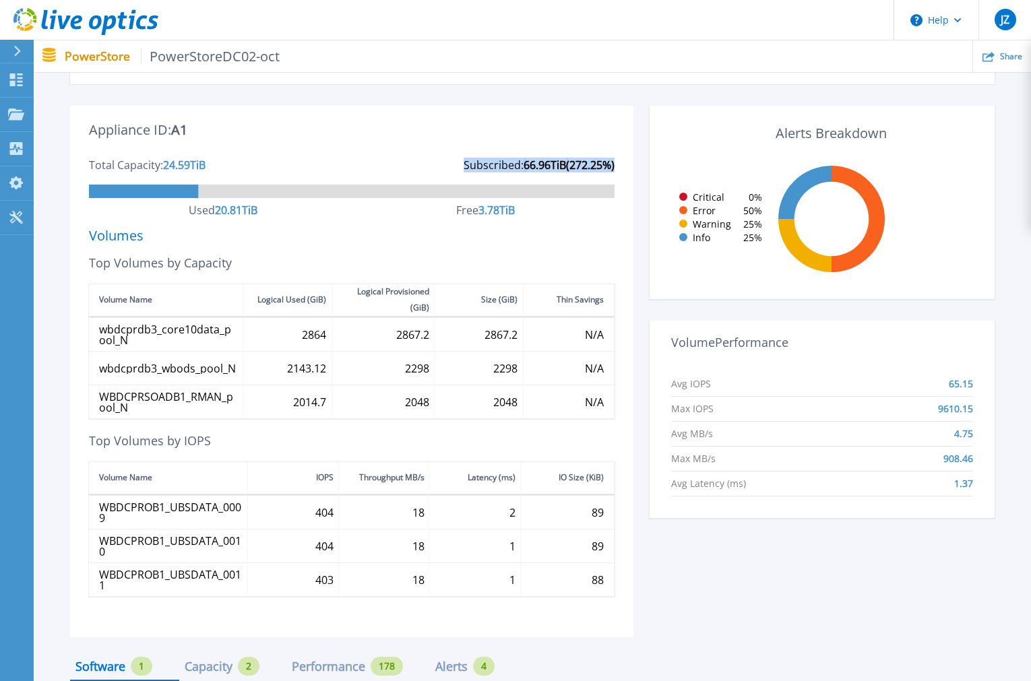
drag, startPoint x: 456, startPoint y: 165, endPoint x: 614, endPoint y: 165, distance: 158.4
click at [614, 165] on h4 "Subscribed: 66.96 TiB ( 272.25 %)" at bounding box center [539, 165] width 151 height 11
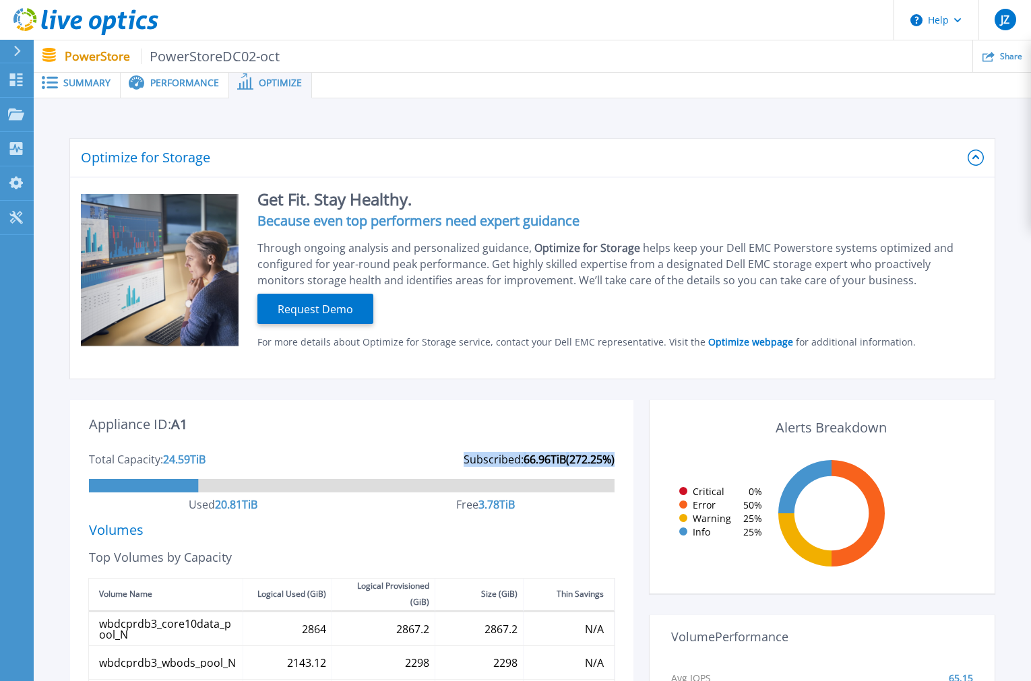
scroll to position [0, 0]
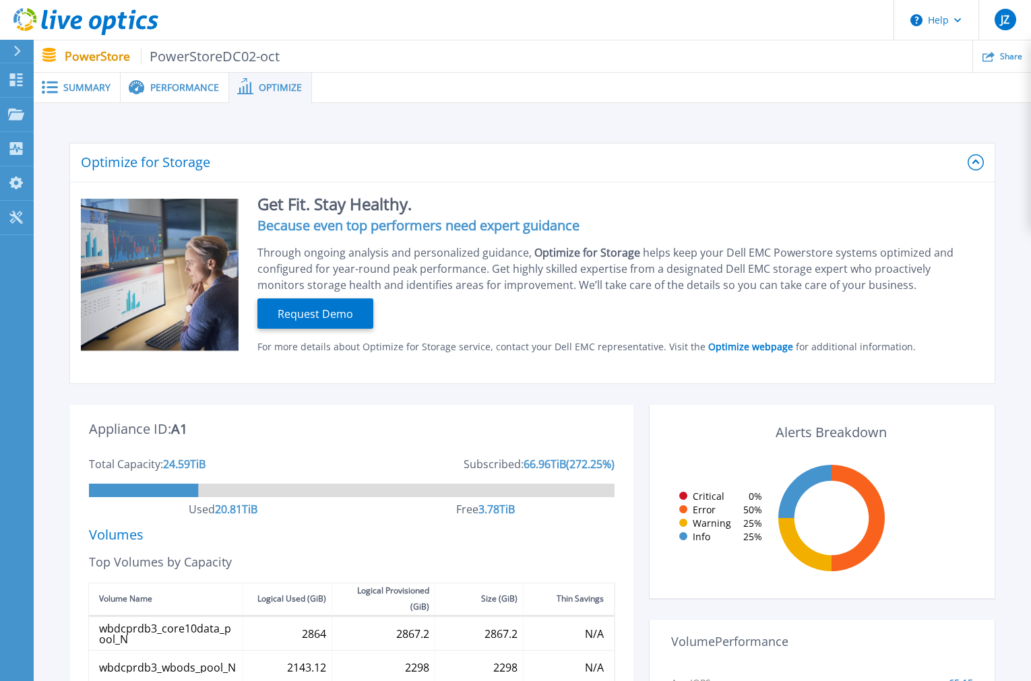
drag, startPoint x: 463, startPoint y: 49, endPoint x: 448, endPoint y: 32, distance: 23.0
click at [463, 49] on ul "Share" at bounding box center [656, 56] width 752 height 32
